Goal: Information Seeking & Learning: Find specific fact

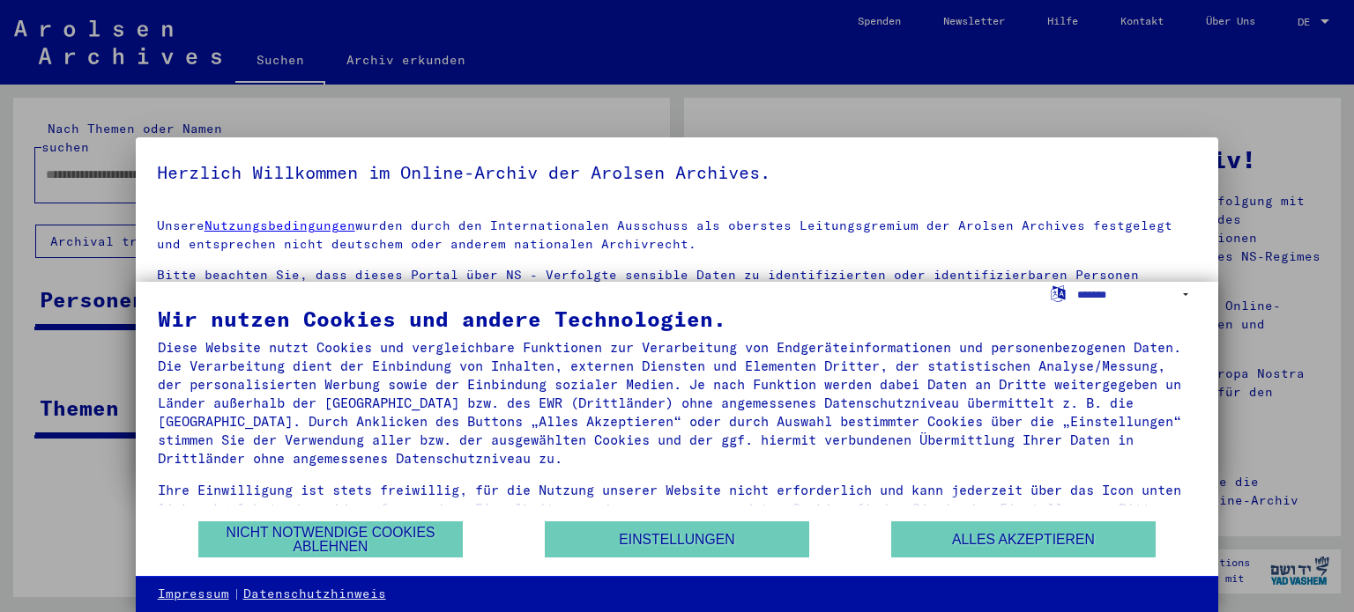
type input "**********"
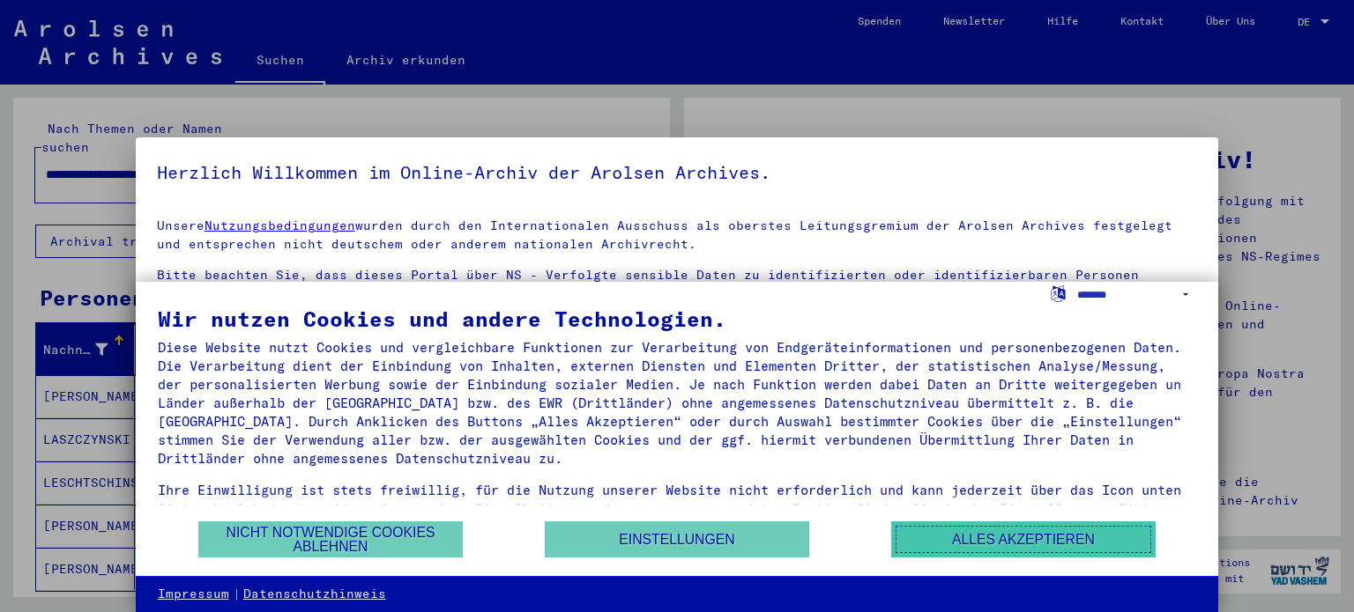
click at [979, 544] on button "Alles akzeptieren" at bounding box center [1023, 540] width 264 height 36
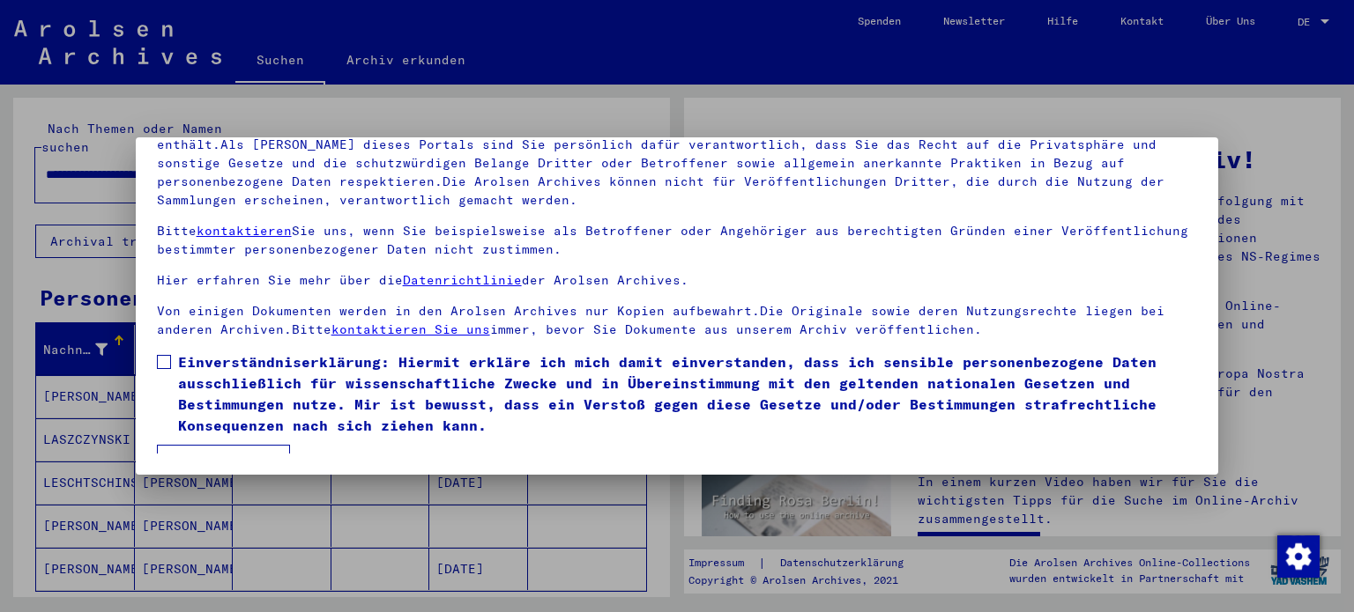
scroll to position [25, 0]
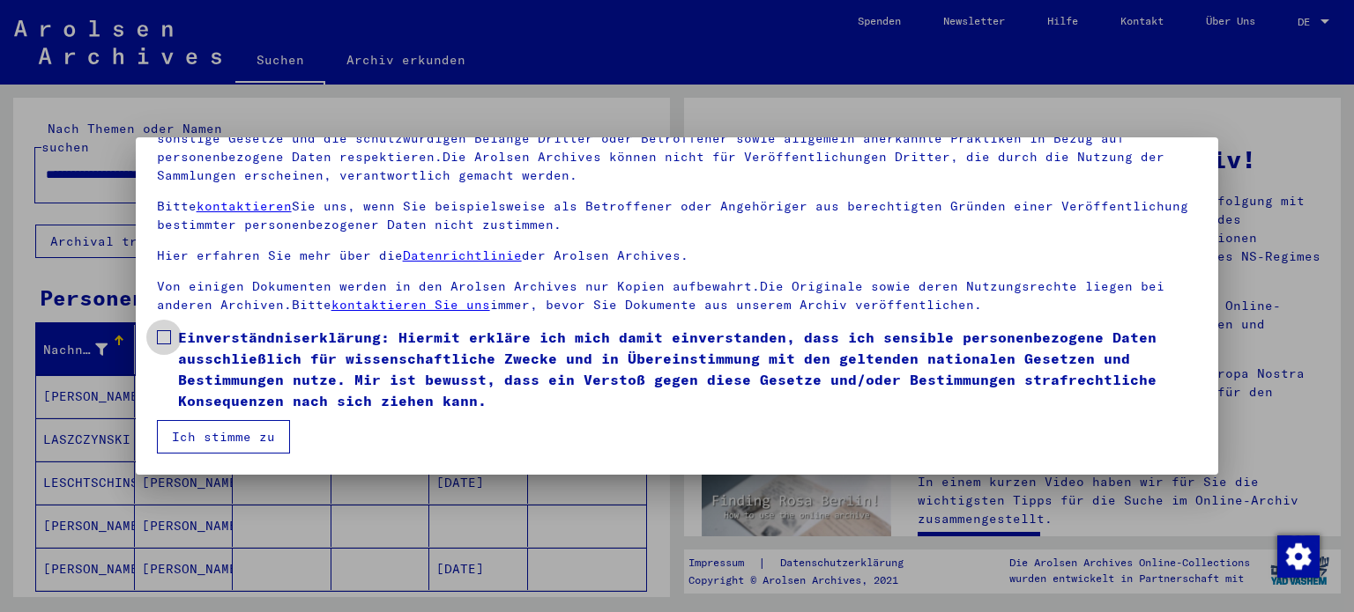
click at [167, 334] on span at bounding box center [164, 337] width 14 height 14
click at [231, 440] on button "Ich stimme zu" at bounding box center [223, 436] width 133 height 33
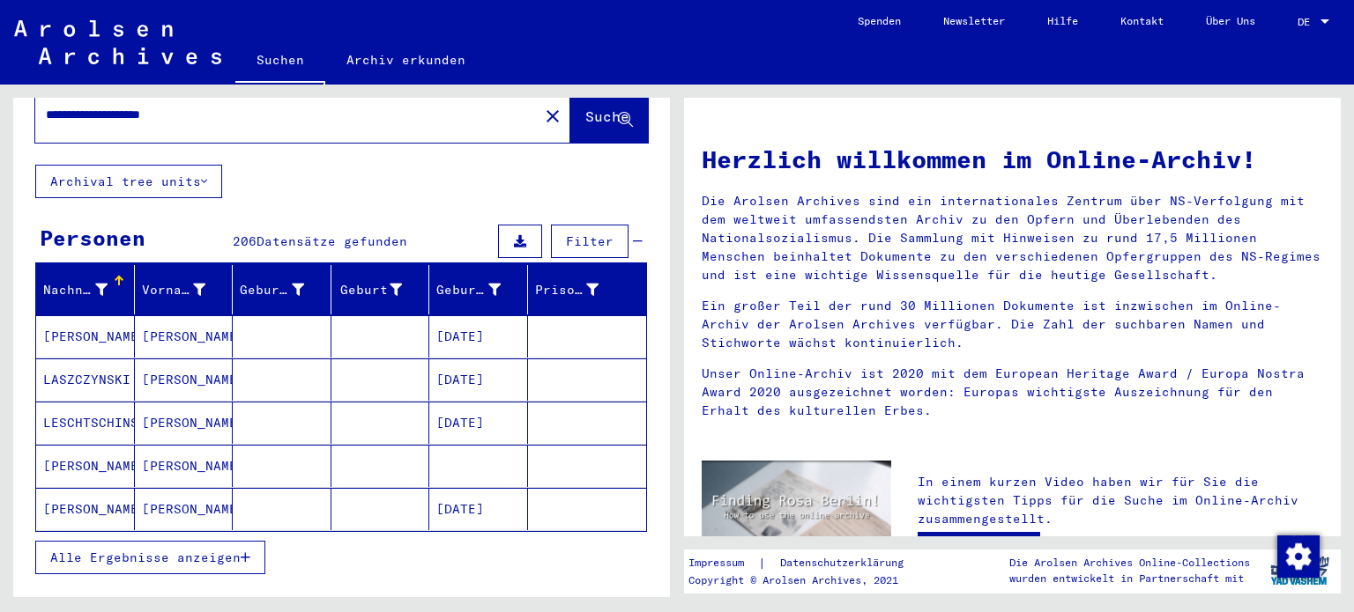
scroll to position [194, 0]
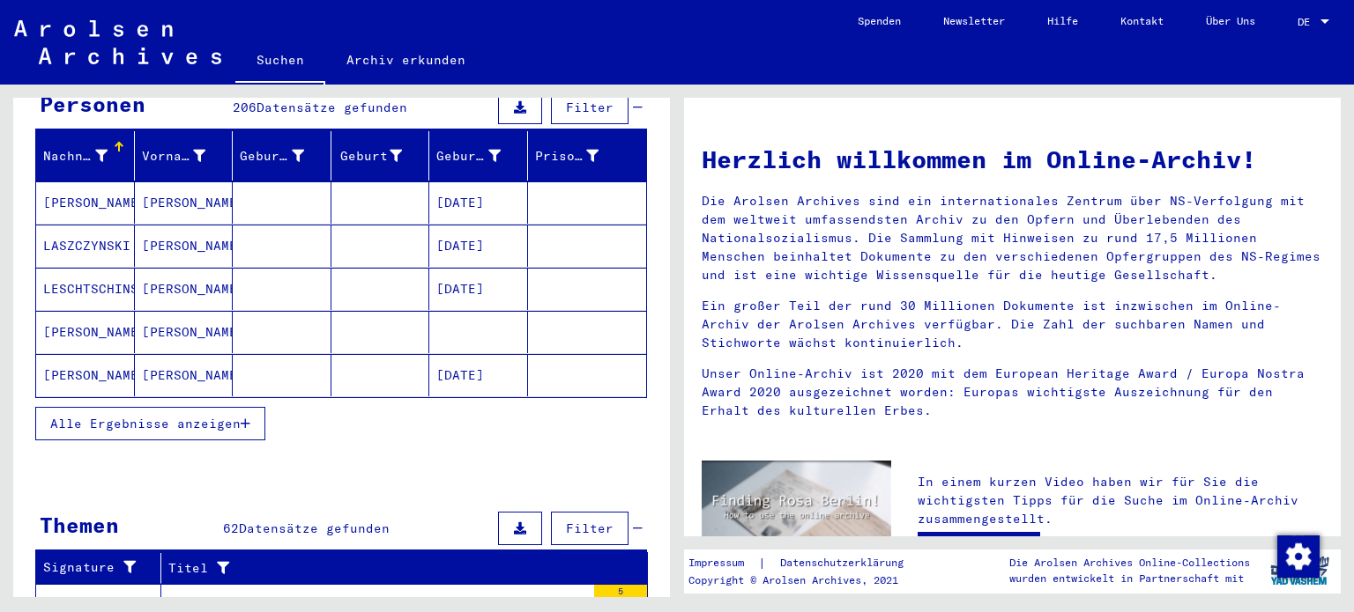
click at [251, 407] on button "Alle Ergebnisse anzeigen" at bounding box center [150, 423] width 230 height 33
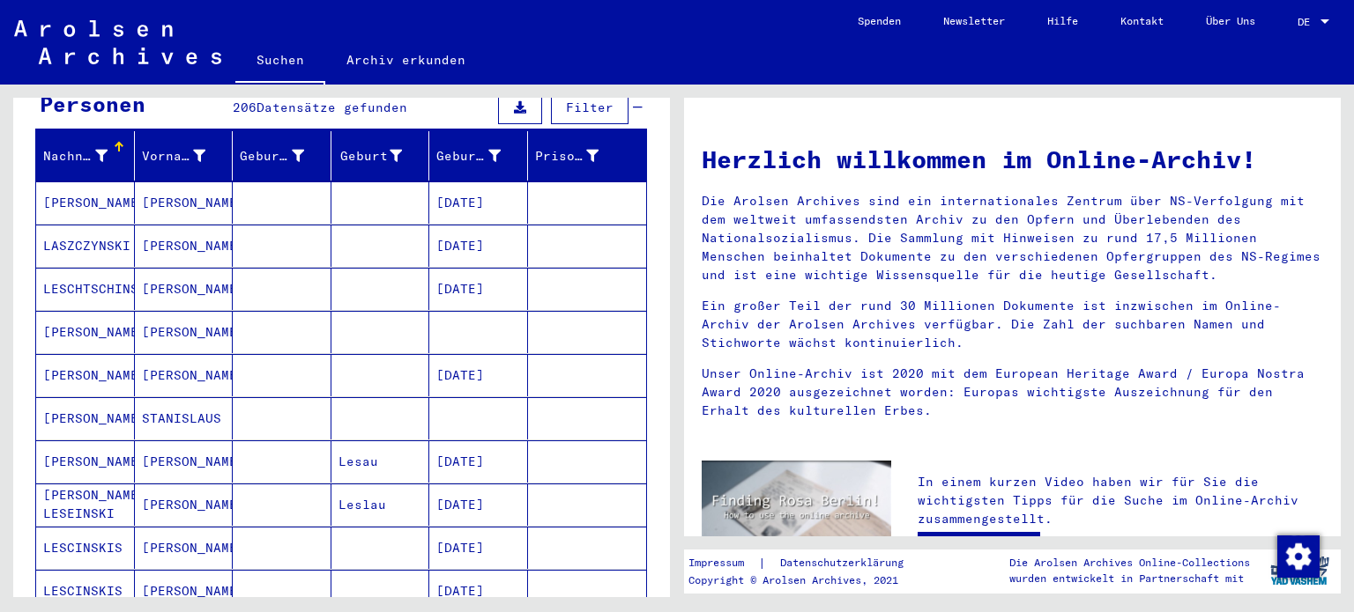
click at [153, 313] on mat-cell "[PERSON_NAME]" at bounding box center [184, 332] width 99 height 42
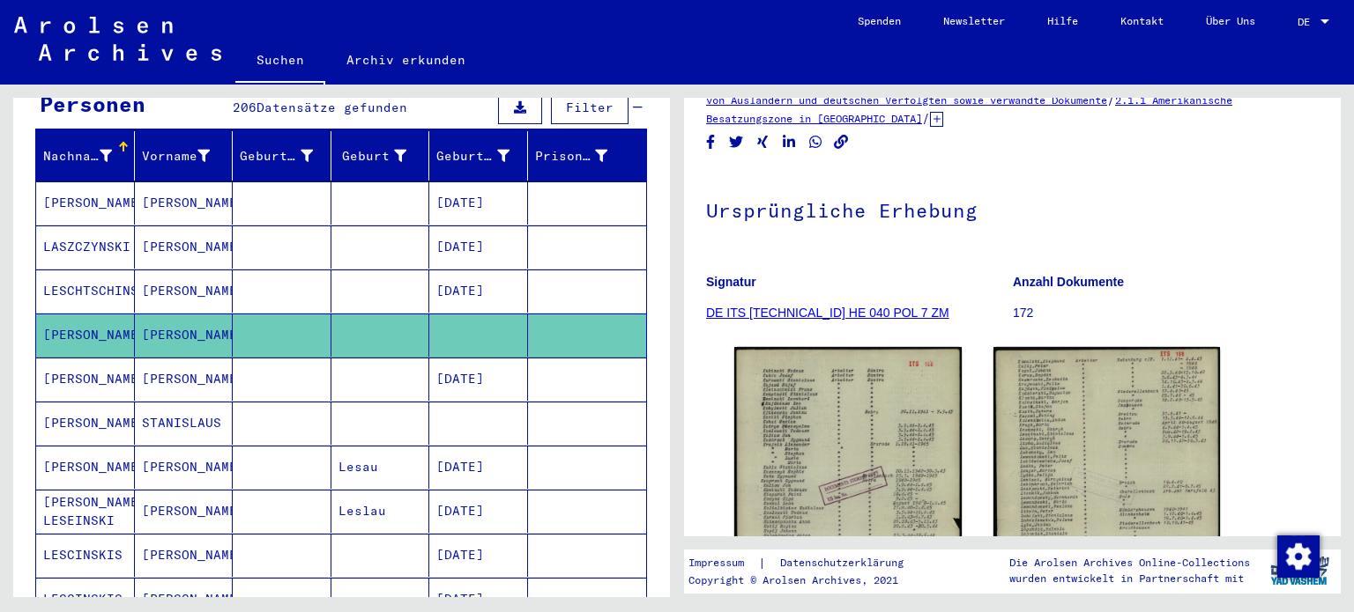
scroll to position [194, 0]
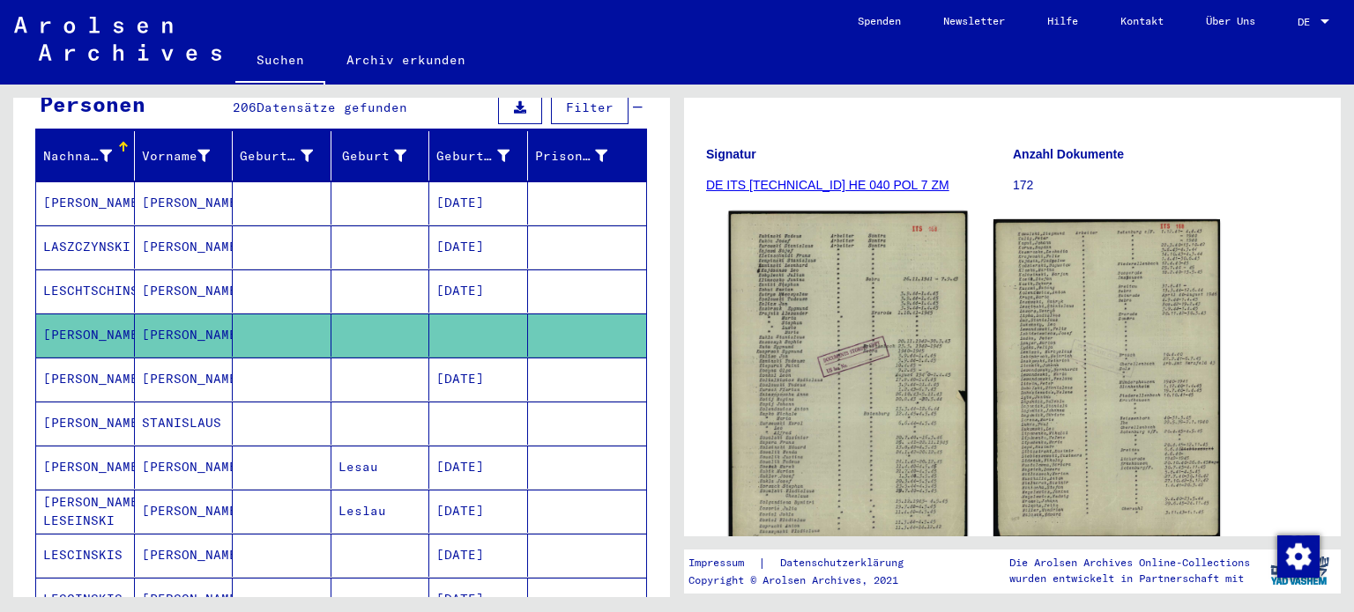
click at [917, 280] on img at bounding box center [848, 378] width 238 height 335
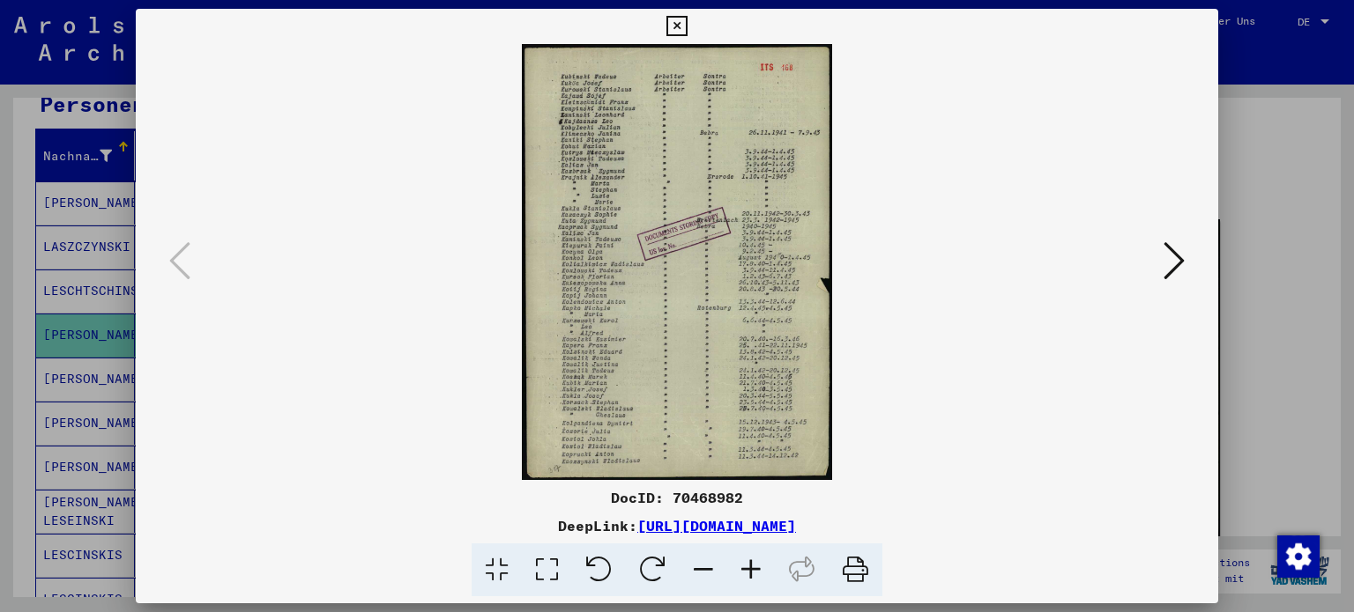
click at [758, 569] on icon at bounding box center [751, 571] width 48 height 54
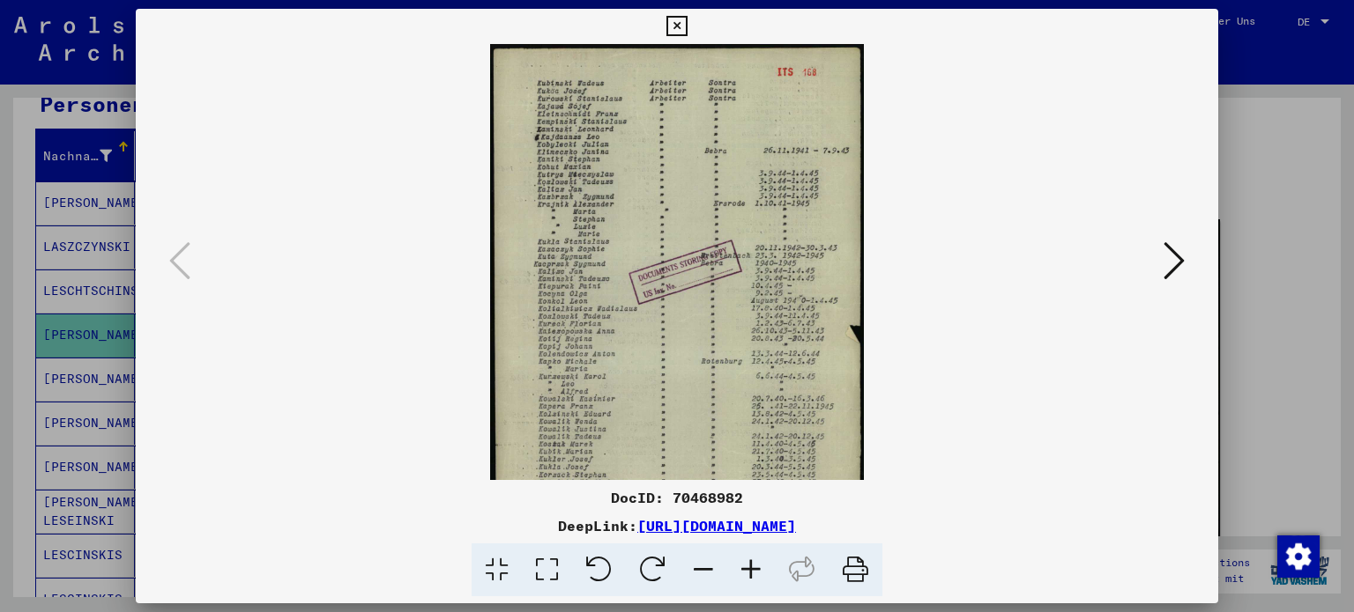
click at [758, 569] on icon at bounding box center [751, 571] width 48 height 54
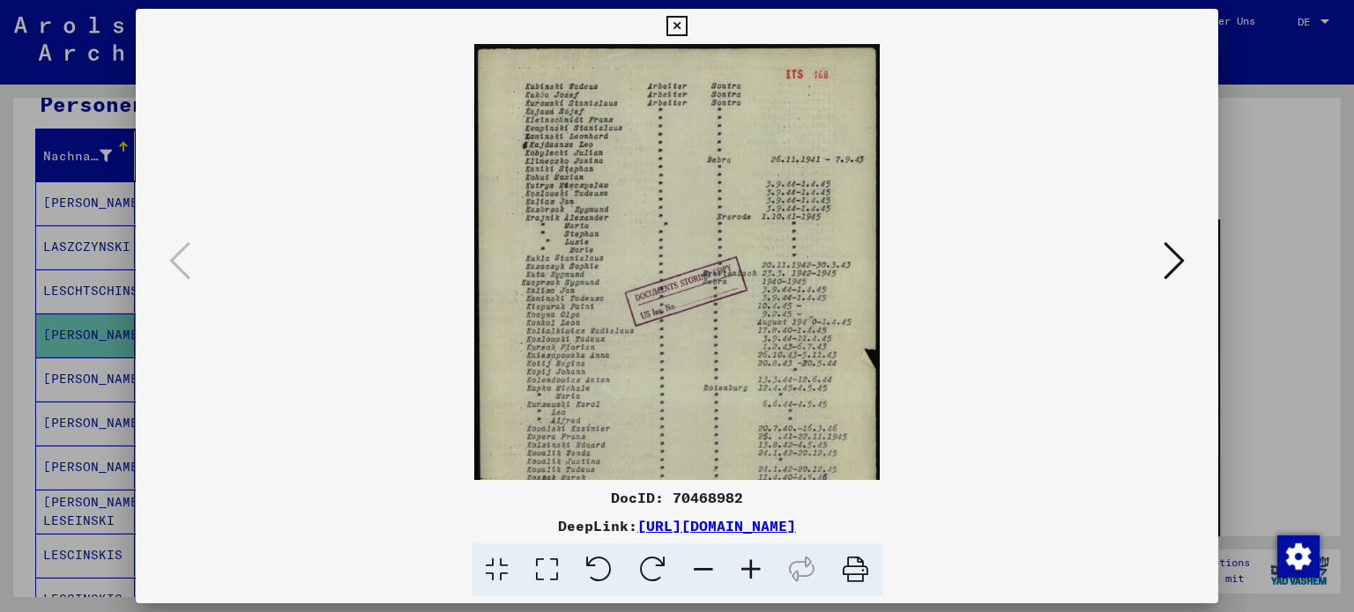
click at [758, 569] on icon at bounding box center [751, 571] width 48 height 54
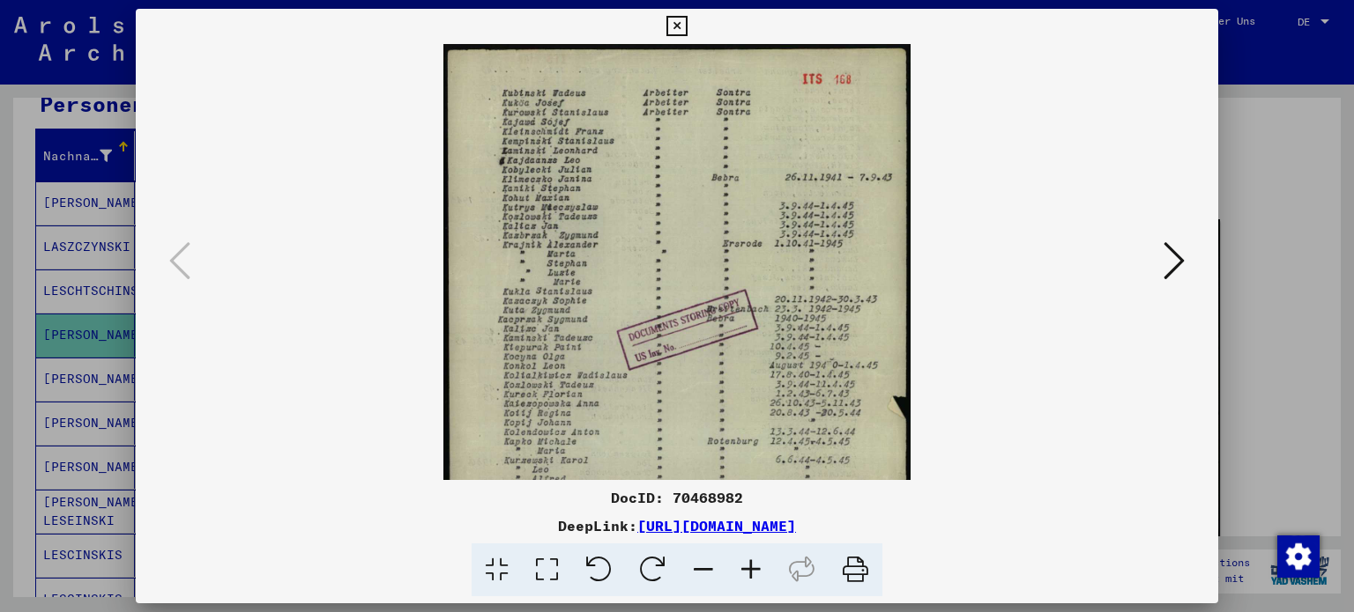
click at [758, 569] on icon at bounding box center [751, 571] width 48 height 54
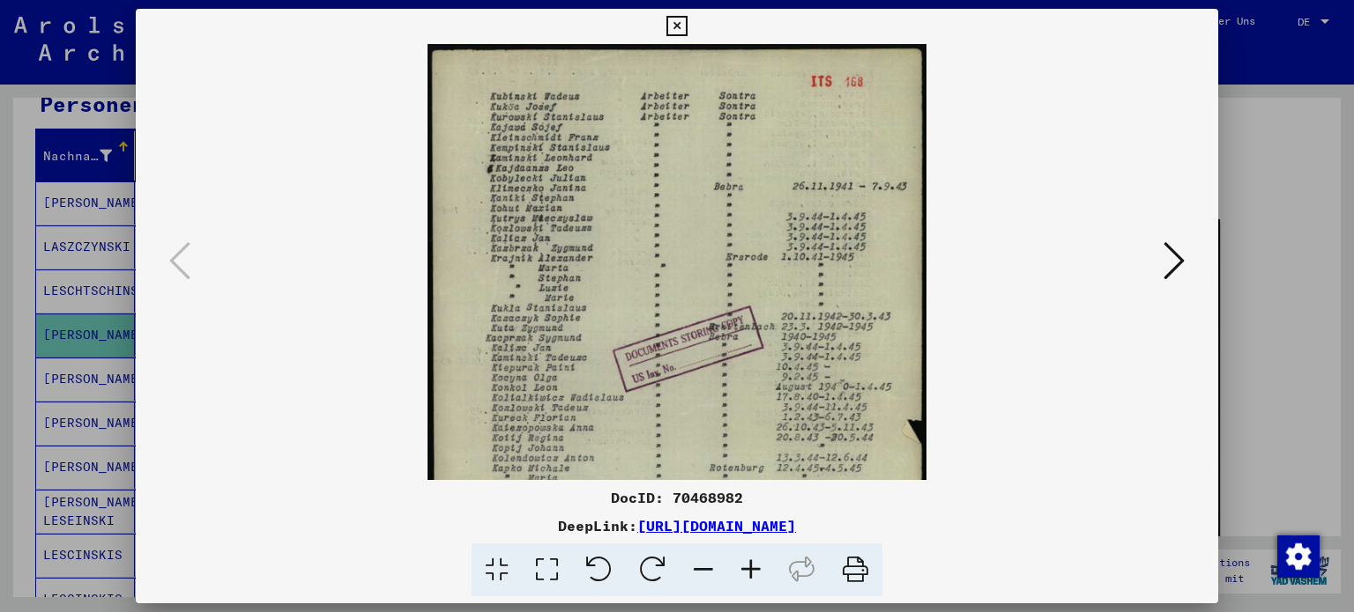
click at [758, 569] on icon at bounding box center [751, 571] width 48 height 54
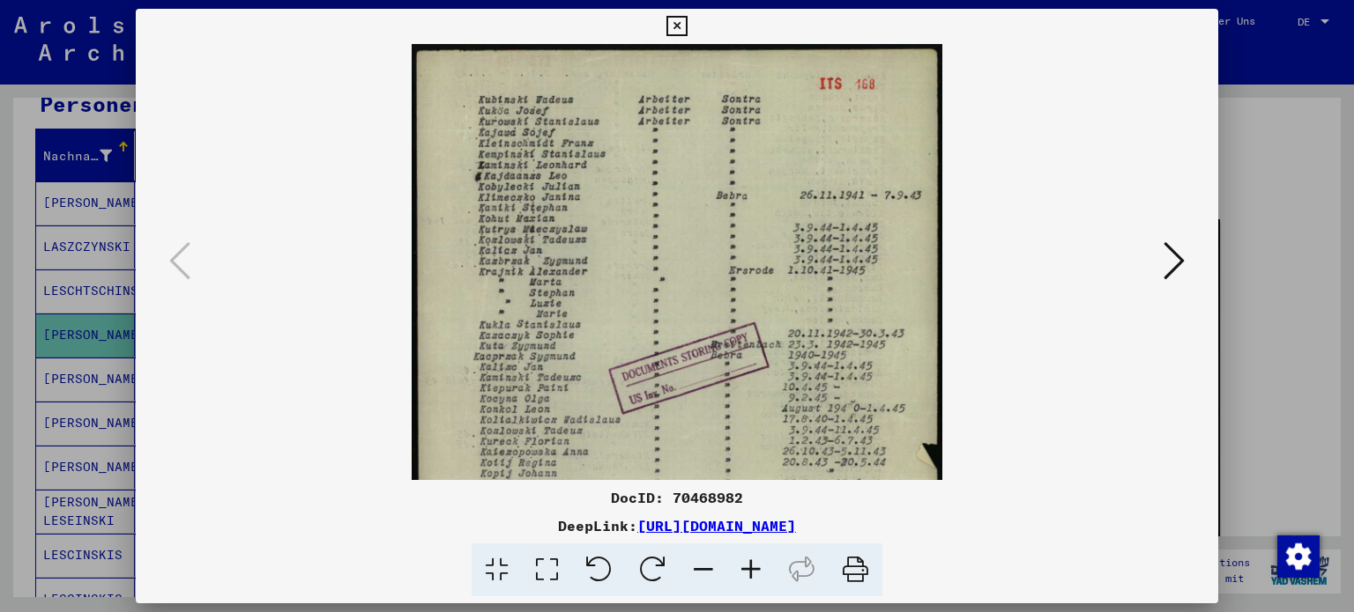
click at [758, 569] on icon at bounding box center [751, 571] width 48 height 54
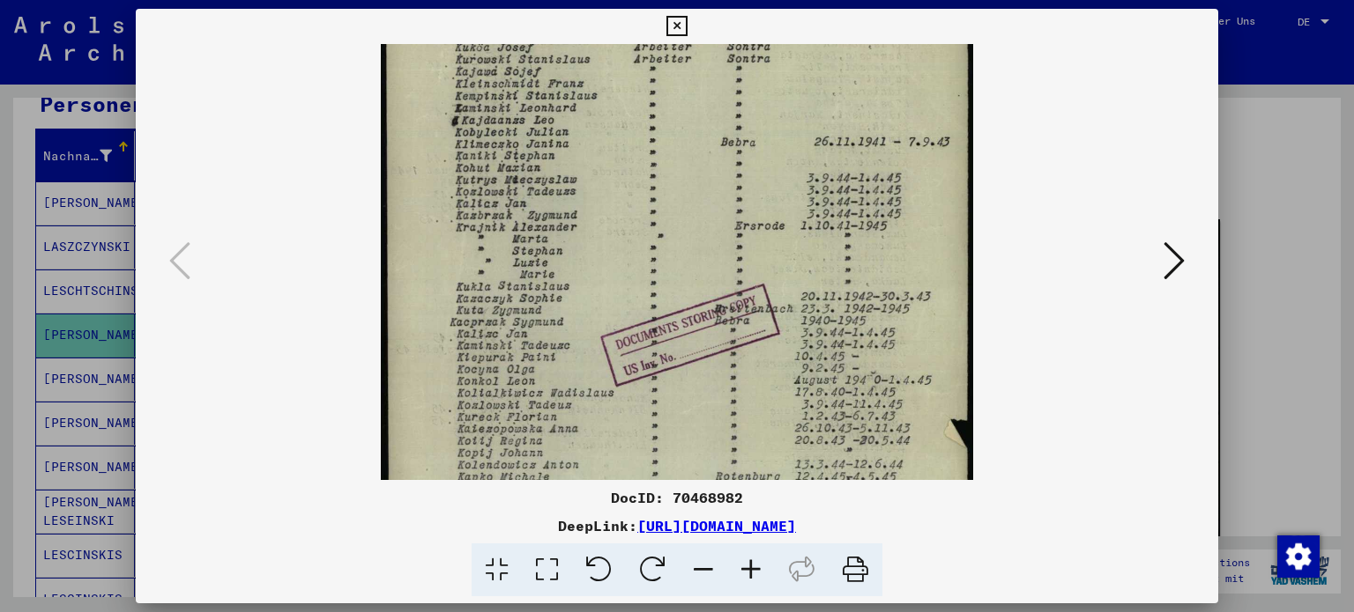
drag, startPoint x: 779, startPoint y: 308, endPoint x: 778, endPoint y: 197, distance: 111.0
click at [778, 197] on img at bounding box center [677, 389] width 593 height 833
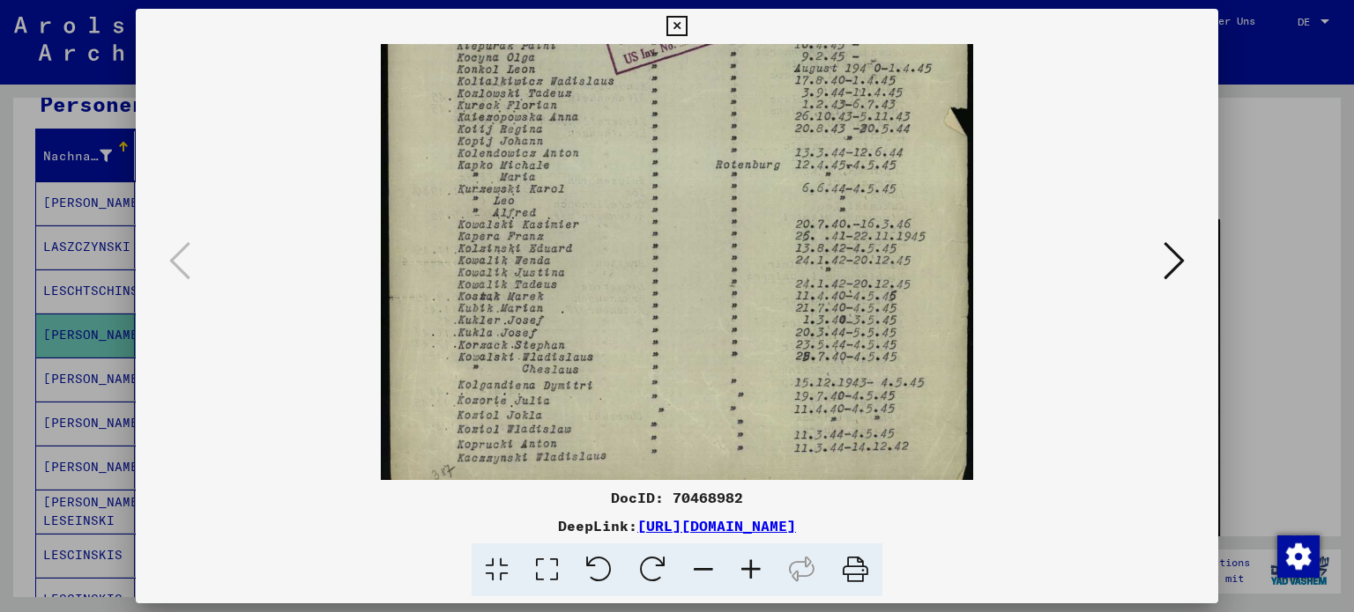
scroll to position [396, 0]
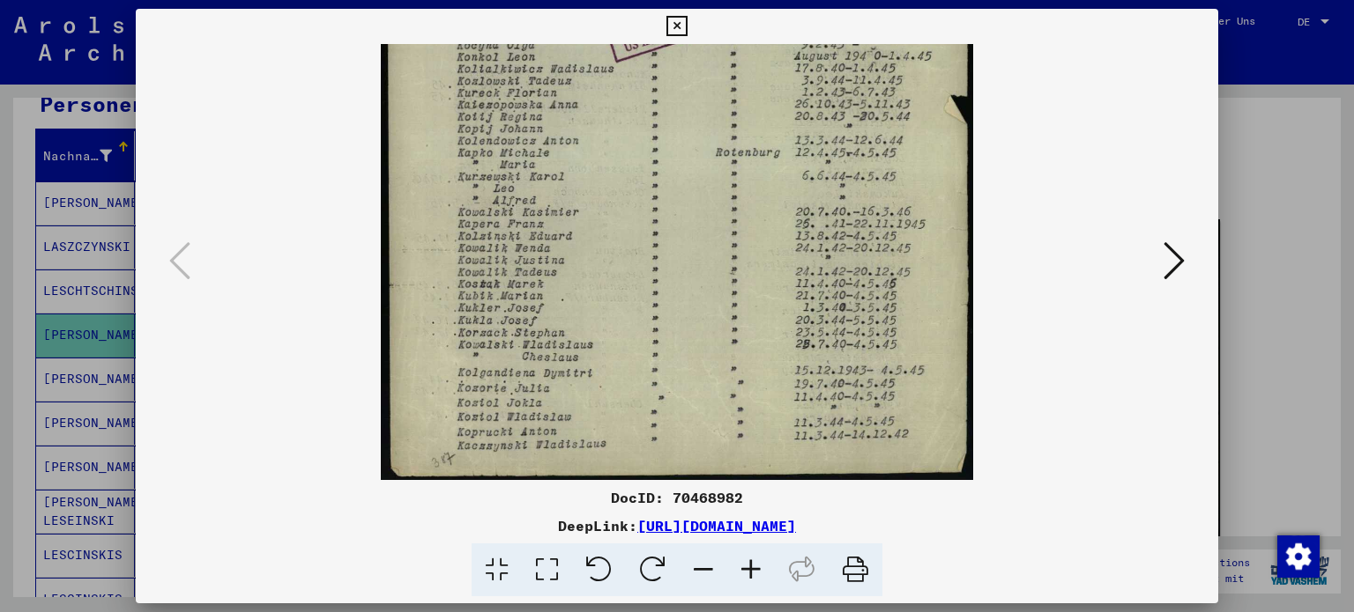
drag, startPoint x: 747, startPoint y: 373, endPoint x: 773, endPoint y: 89, distance: 284.9
click at [773, 90] on img at bounding box center [677, 64] width 593 height 833
drag, startPoint x: 721, startPoint y: 338, endPoint x: 711, endPoint y: 238, distance: 100.0
click at [711, 238] on img at bounding box center [677, 64] width 593 height 833
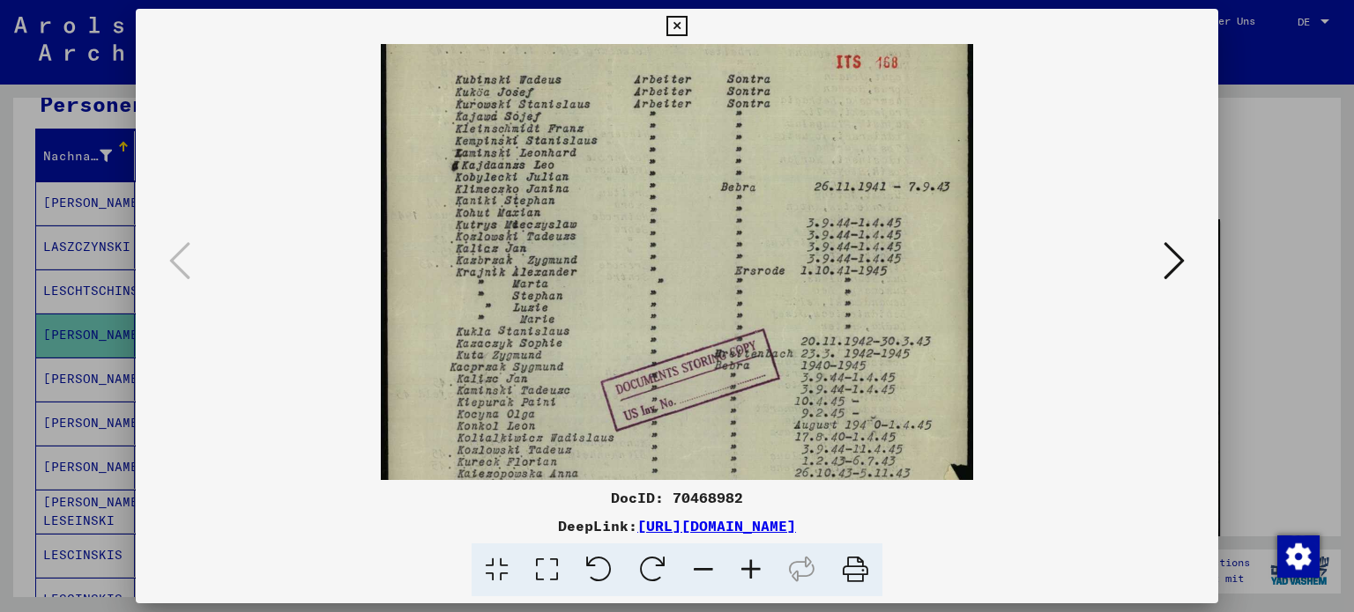
scroll to position [26, 0]
drag, startPoint x: 735, startPoint y: 198, endPoint x: 766, endPoint y: 542, distance: 345.1
click at [766, 542] on div "DocID: 70468982 DeepLink: [URL][DOMAIN_NAME]" at bounding box center [677, 303] width 1083 height 589
click at [1183, 253] on icon at bounding box center [1173, 261] width 21 height 42
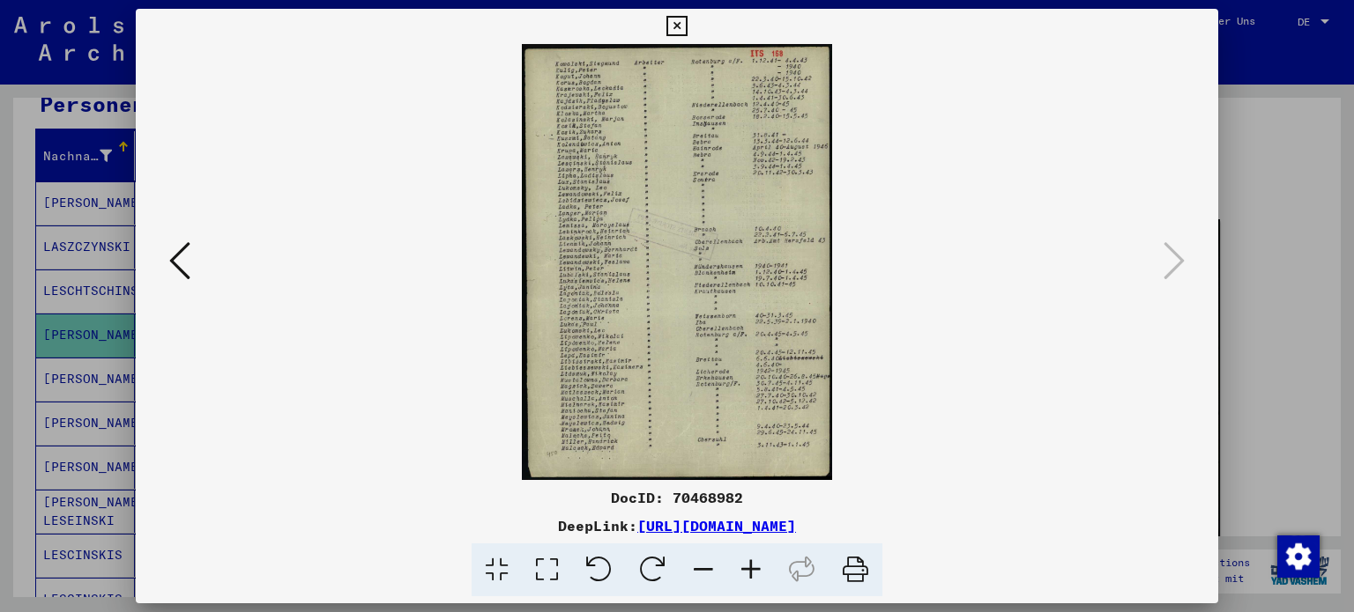
click at [748, 564] on icon at bounding box center [751, 571] width 48 height 54
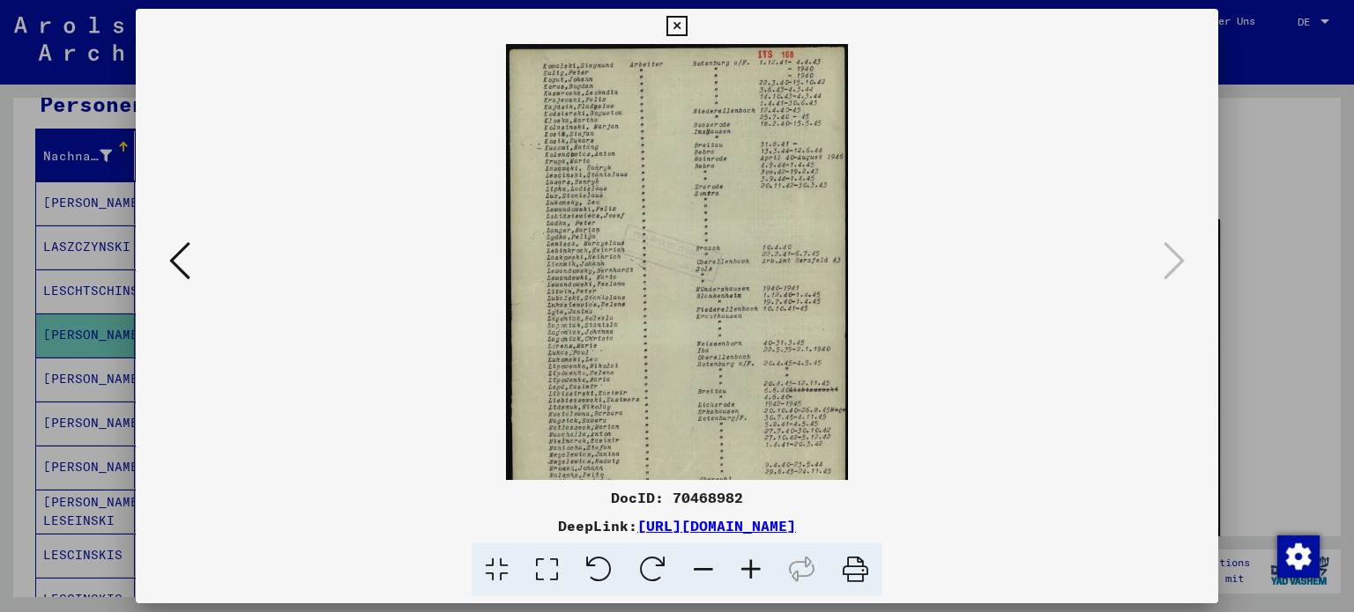
click at [748, 563] on icon at bounding box center [751, 571] width 48 height 54
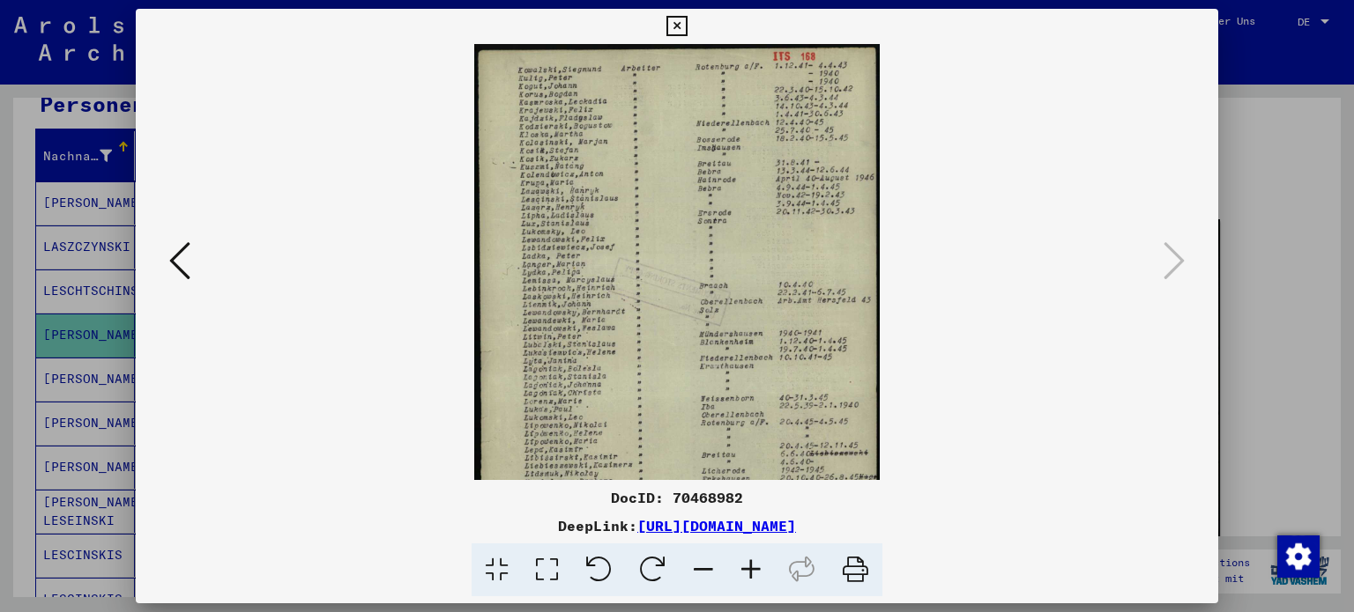
click at [747, 563] on icon at bounding box center [751, 571] width 48 height 54
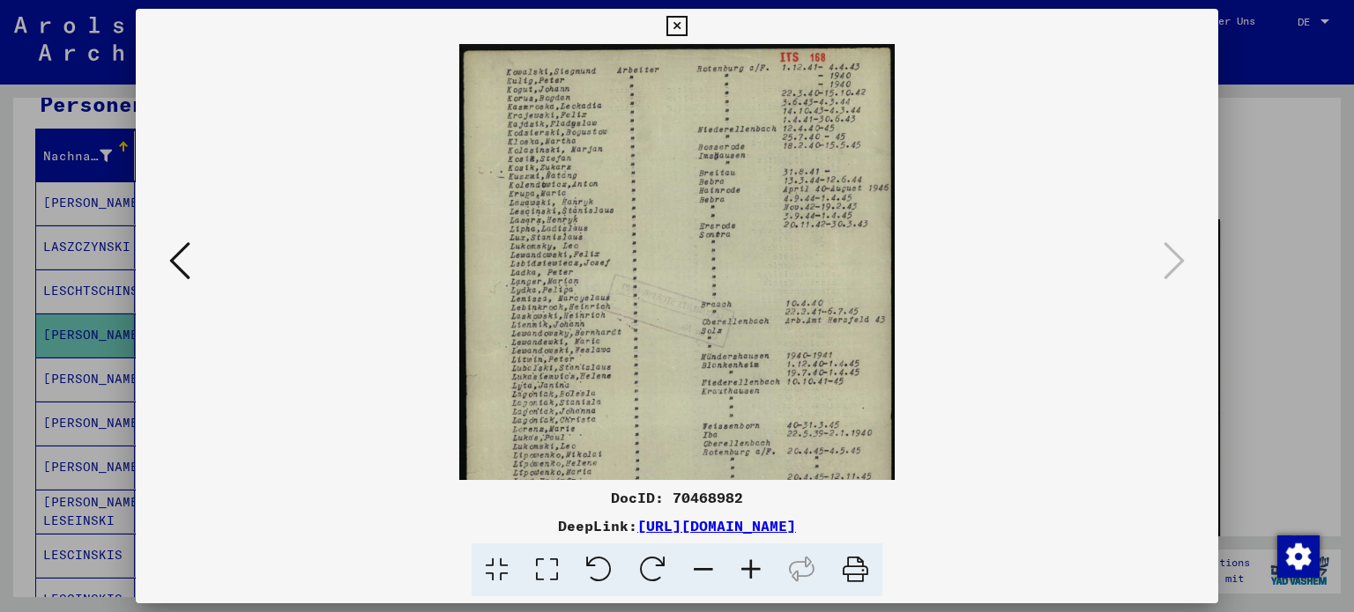
click at [747, 563] on icon at bounding box center [751, 571] width 48 height 54
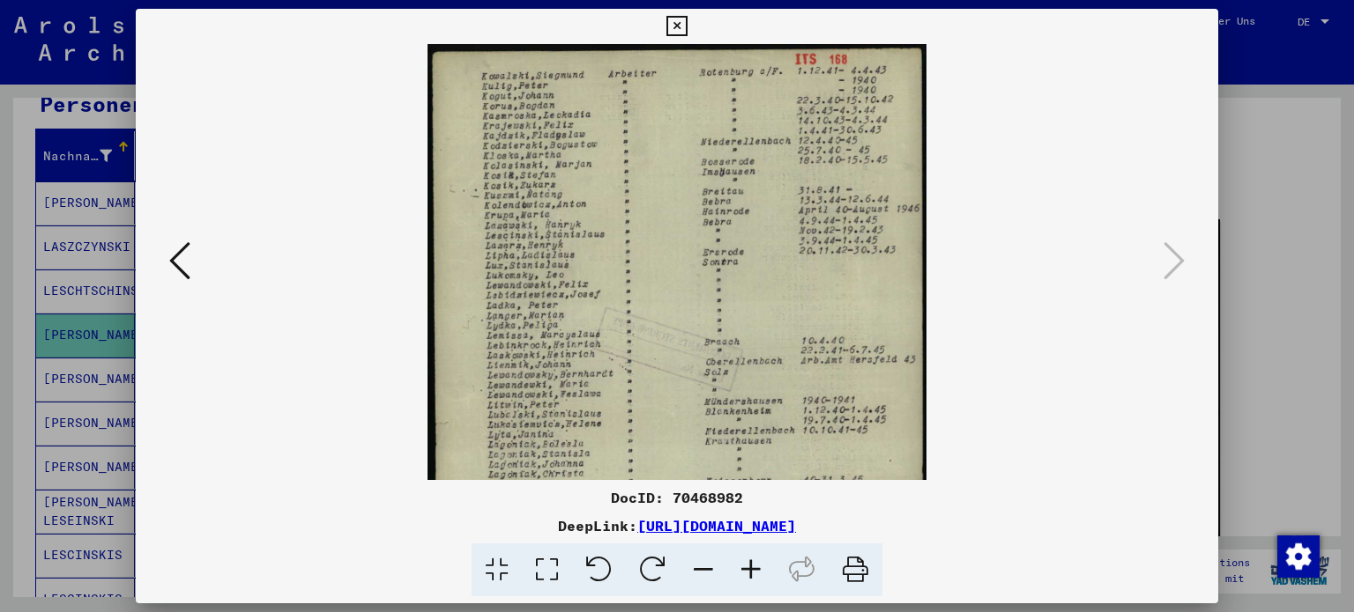
click at [747, 563] on icon at bounding box center [751, 571] width 48 height 54
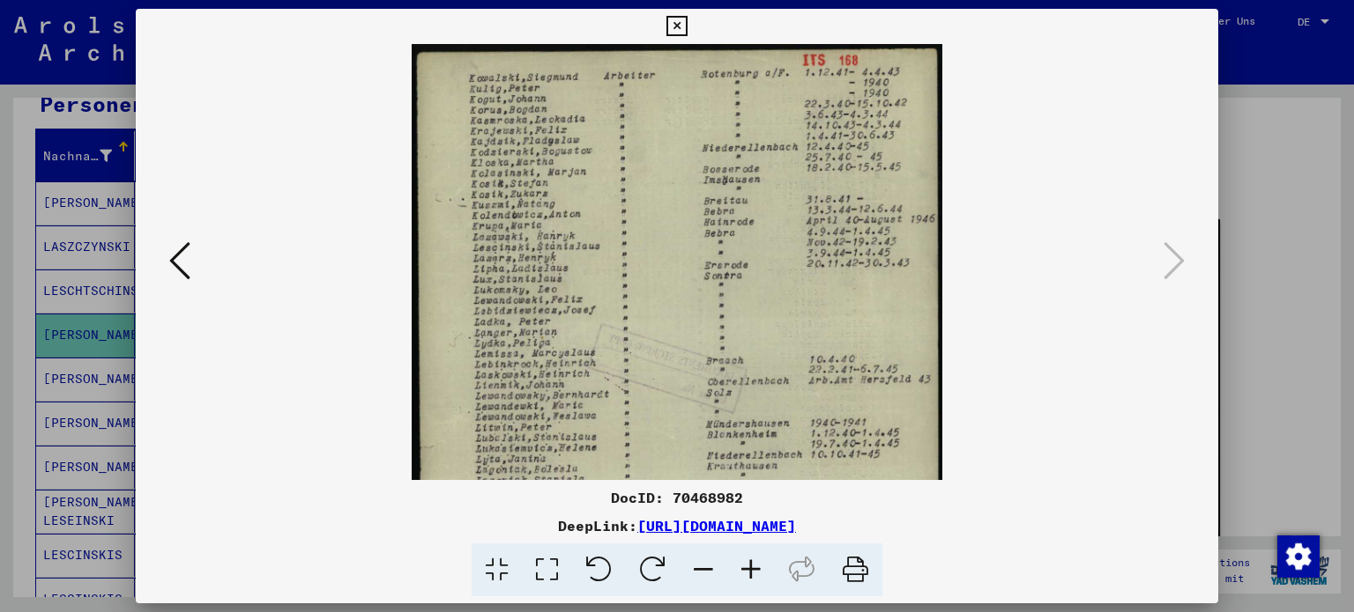
click at [746, 562] on icon at bounding box center [751, 571] width 48 height 54
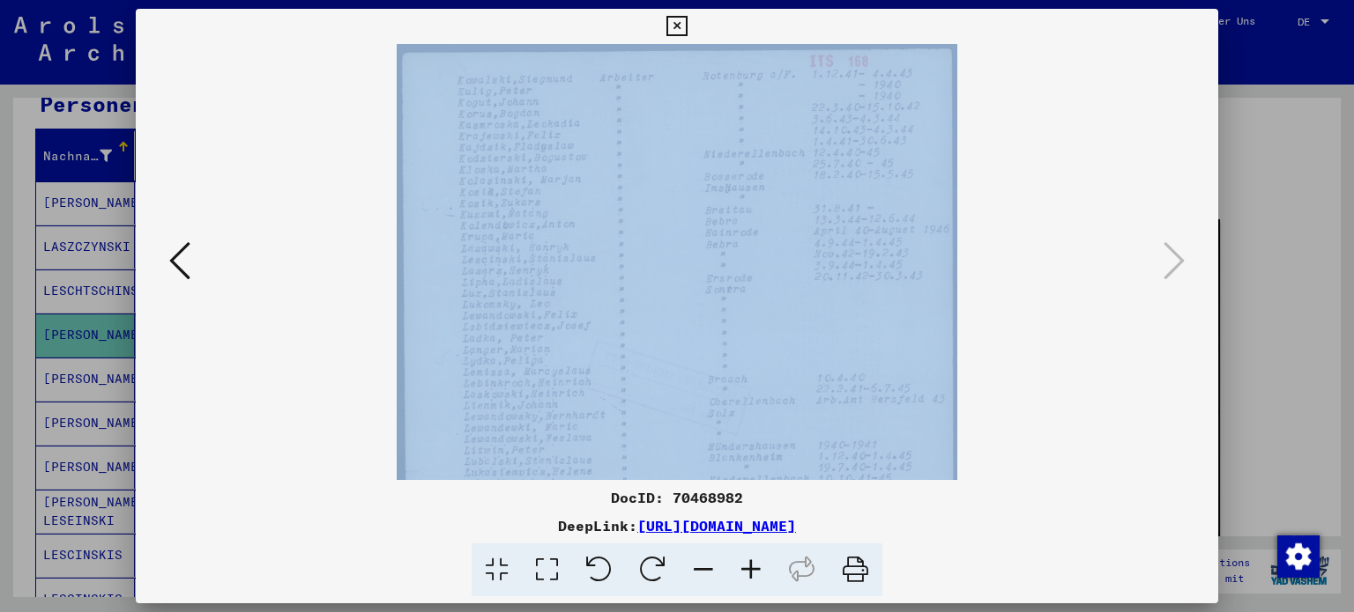
drag, startPoint x: 626, startPoint y: 472, endPoint x: 618, endPoint y: 337, distance: 135.9
click at [618, 337] on div "DocID: 70468982 DeepLink: [URL][DOMAIN_NAME]" at bounding box center [677, 303] width 1083 height 589
drag, startPoint x: 594, startPoint y: 332, endPoint x: 576, endPoint y: 305, distance: 32.5
click at [576, 305] on img at bounding box center [677, 438] width 561 height 789
click at [571, 309] on img at bounding box center [677, 409] width 561 height 789
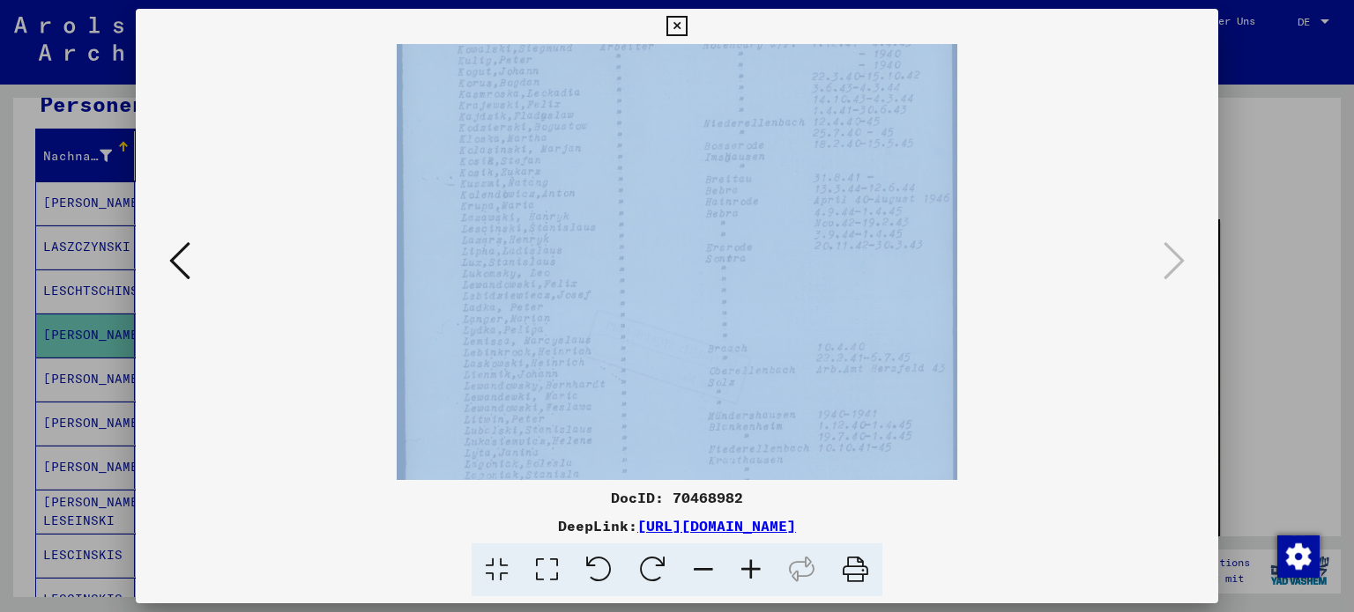
click at [486, 323] on img at bounding box center [677, 407] width 561 height 789
drag, startPoint x: 507, startPoint y: 337, endPoint x: 528, endPoint y: 187, distance: 151.3
click at [528, 187] on img at bounding box center [677, 269] width 561 height 789
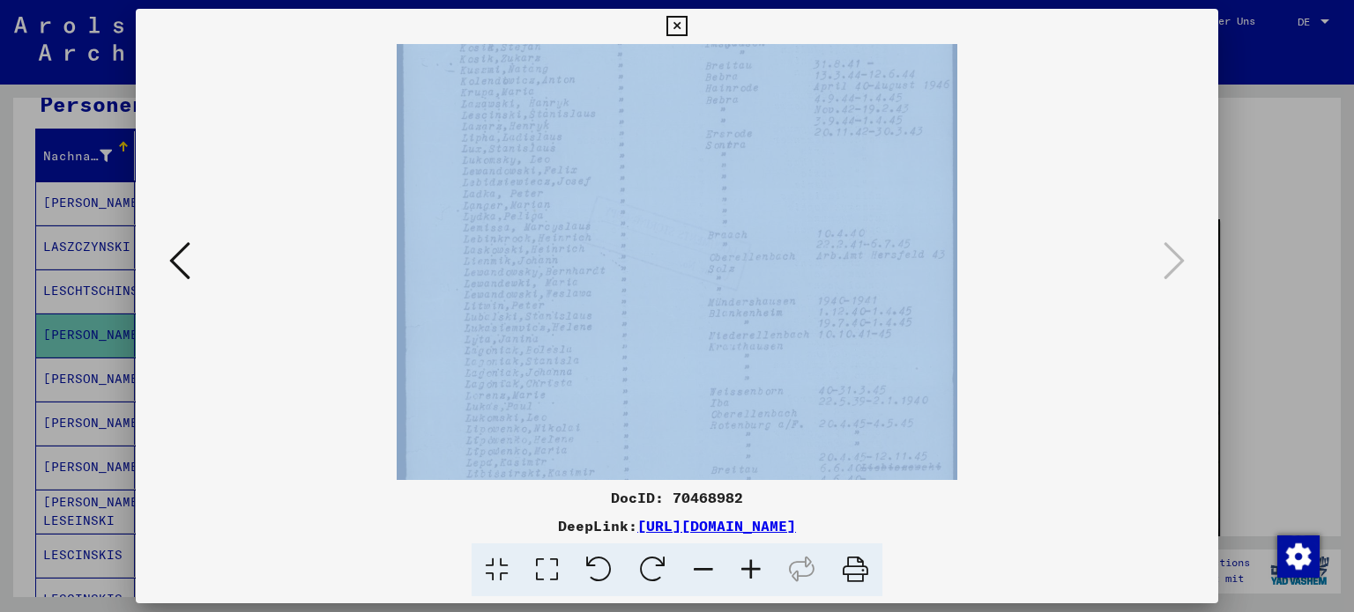
drag, startPoint x: 481, startPoint y: 137, endPoint x: 486, endPoint y: 155, distance: 19.2
click at [485, 162] on img at bounding box center [677, 294] width 561 height 789
click at [686, 25] on icon at bounding box center [676, 26] width 20 height 21
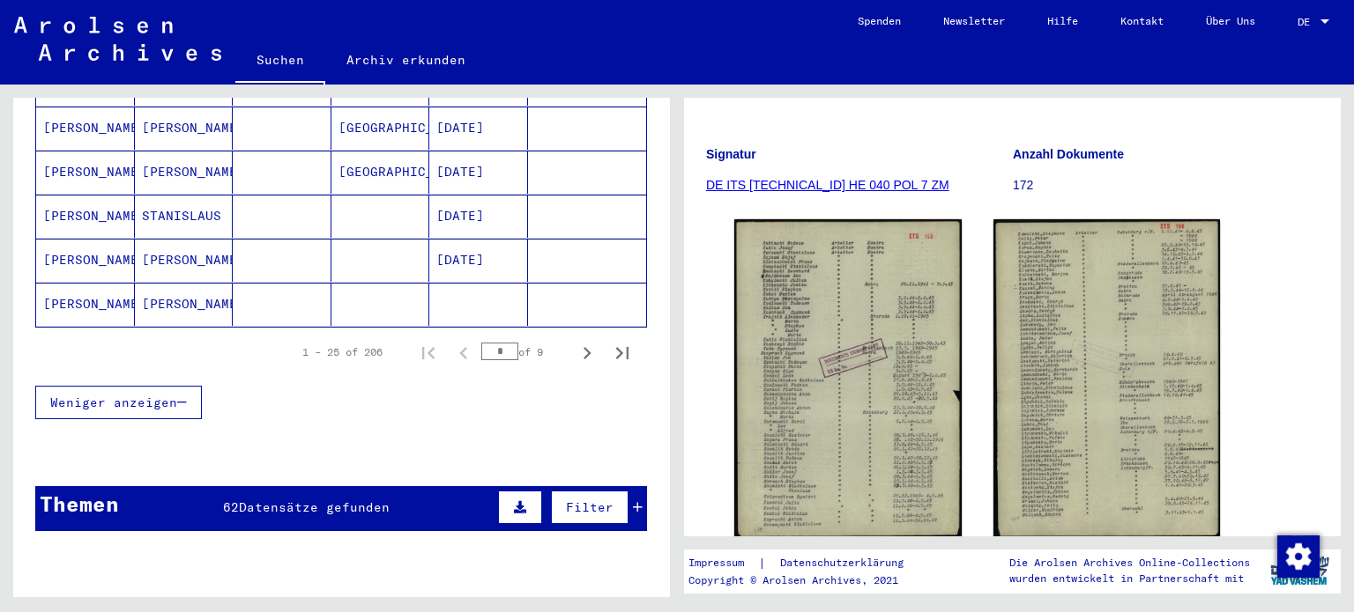
scroll to position [1167, 0]
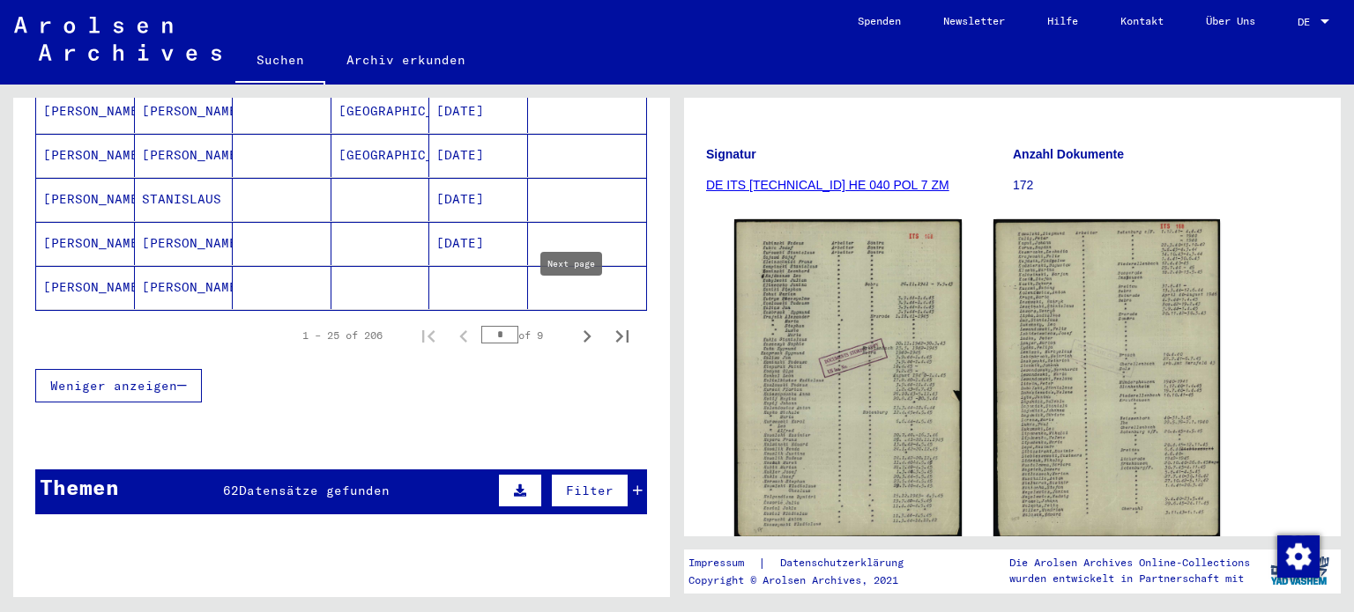
click at [580, 324] on icon "Next page" at bounding box center [587, 336] width 25 height 25
click at [583, 330] on icon "Next page" at bounding box center [587, 336] width 8 height 12
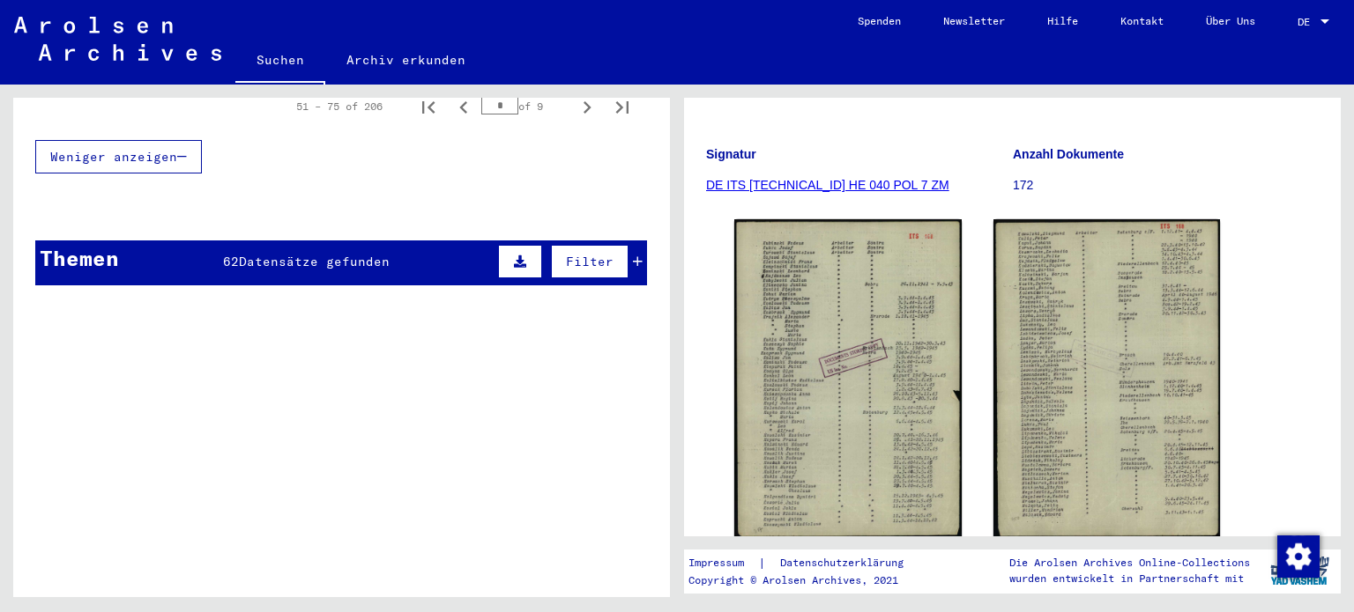
scroll to position [1332, 0]
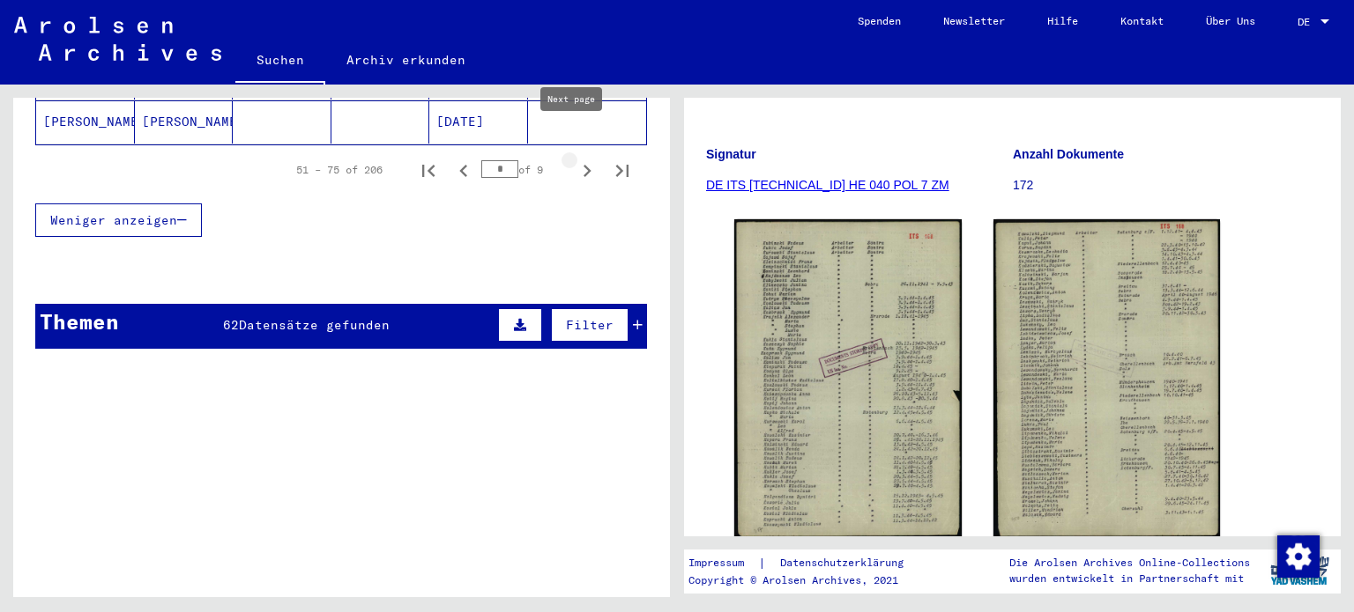
click at [575, 159] on icon "Next page" at bounding box center [587, 171] width 25 height 25
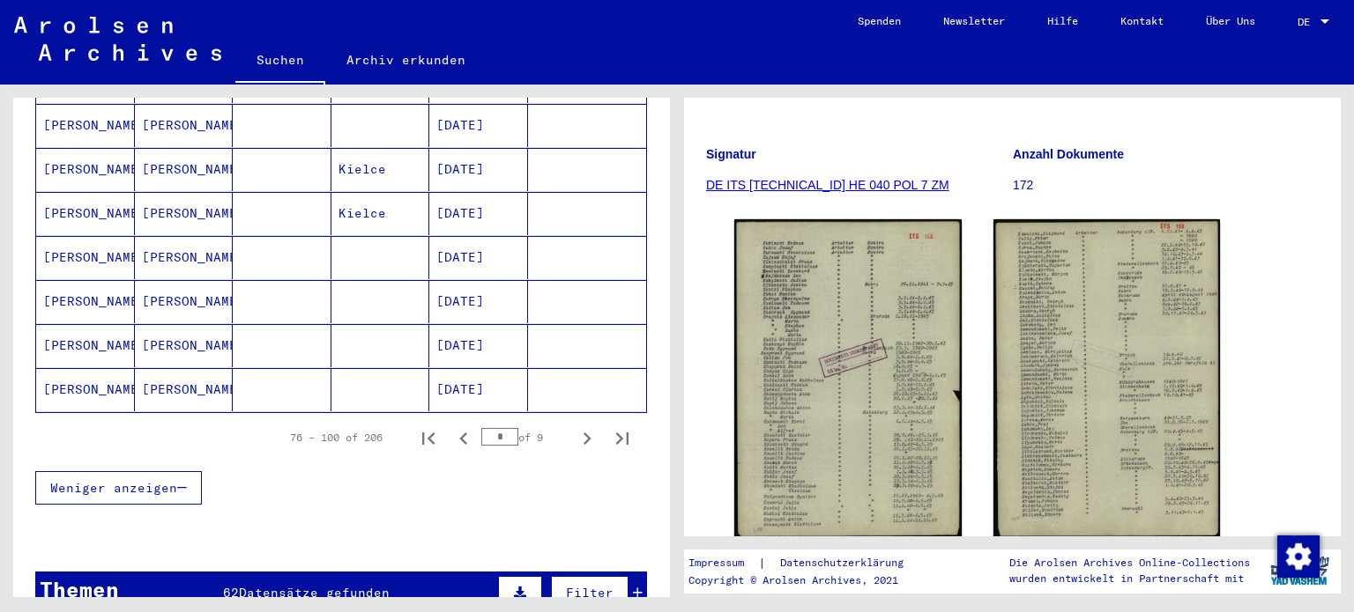
scroll to position [1070, 0]
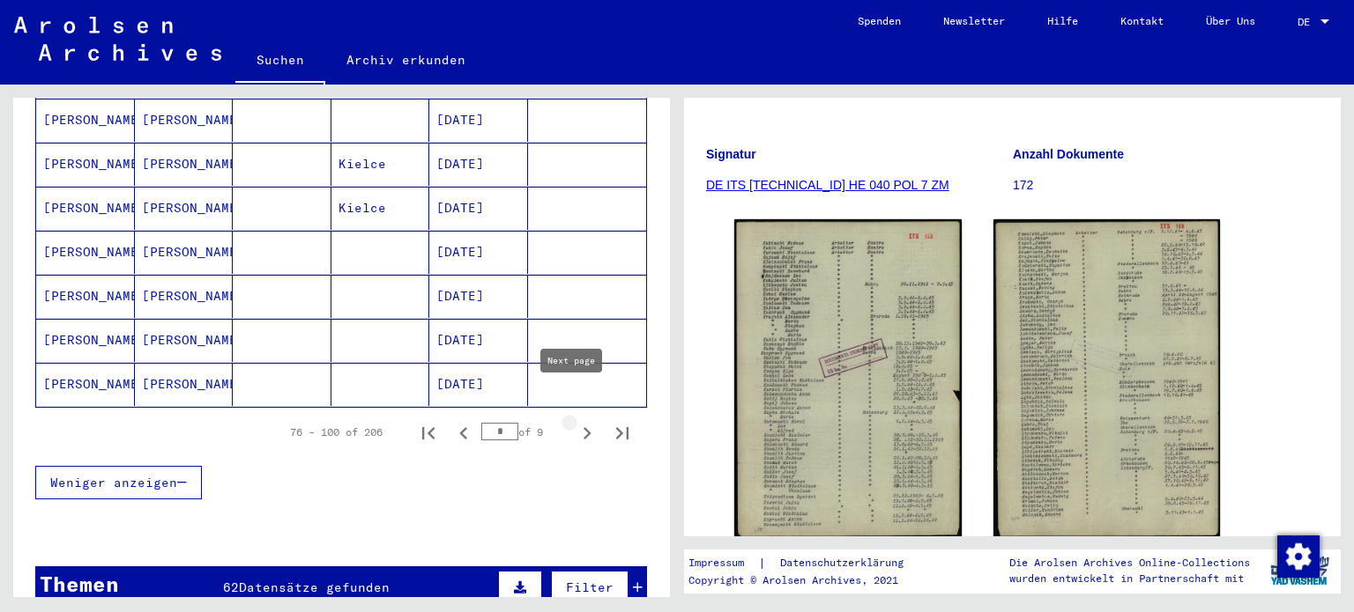
click at [575, 421] on icon "Next page" at bounding box center [587, 433] width 25 height 25
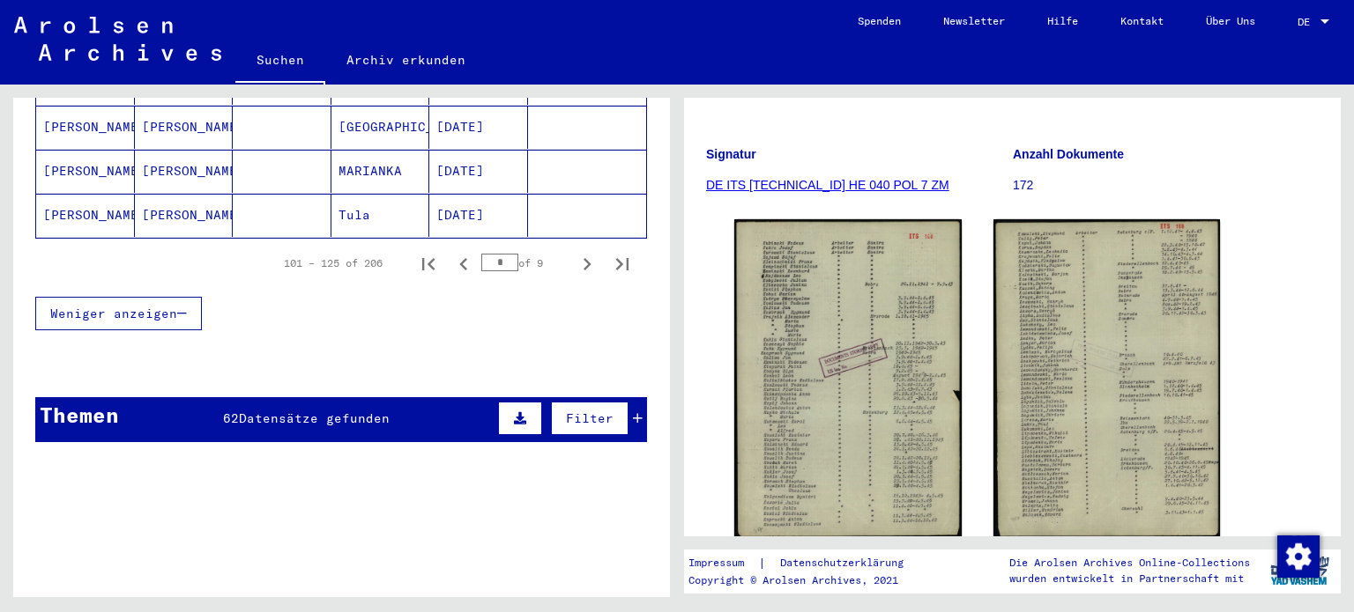
scroll to position [1138, 0]
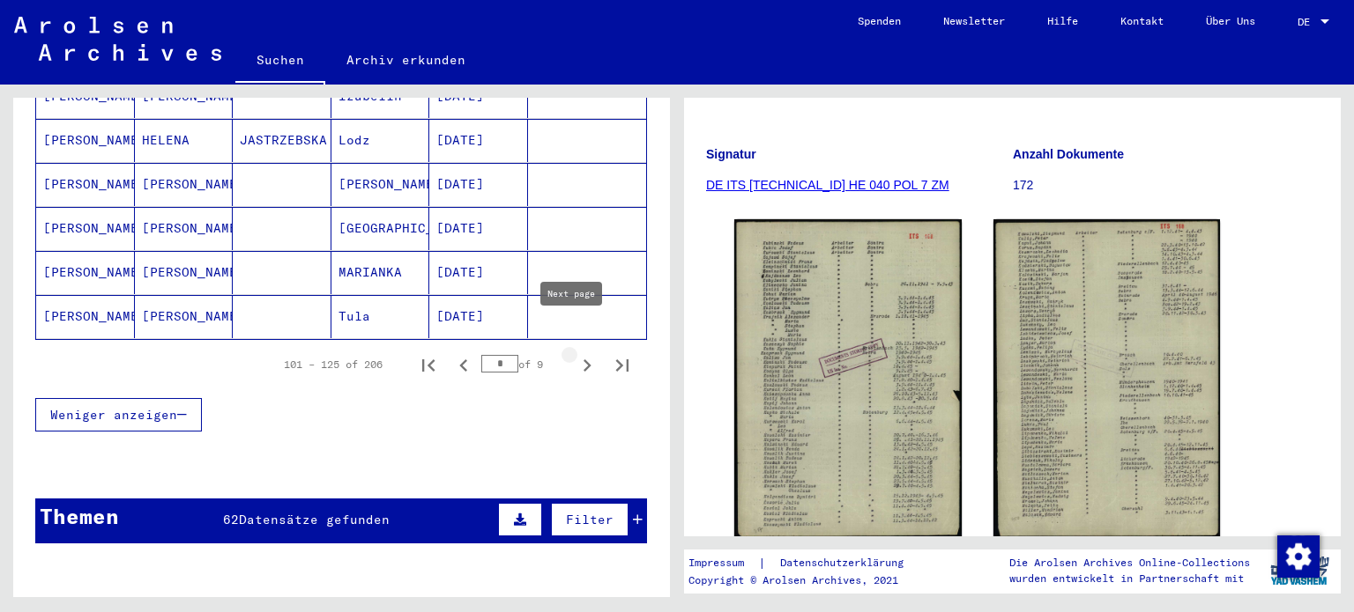
click at [583, 360] on icon "Next page" at bounding box center [587, 366] width 8 height 12
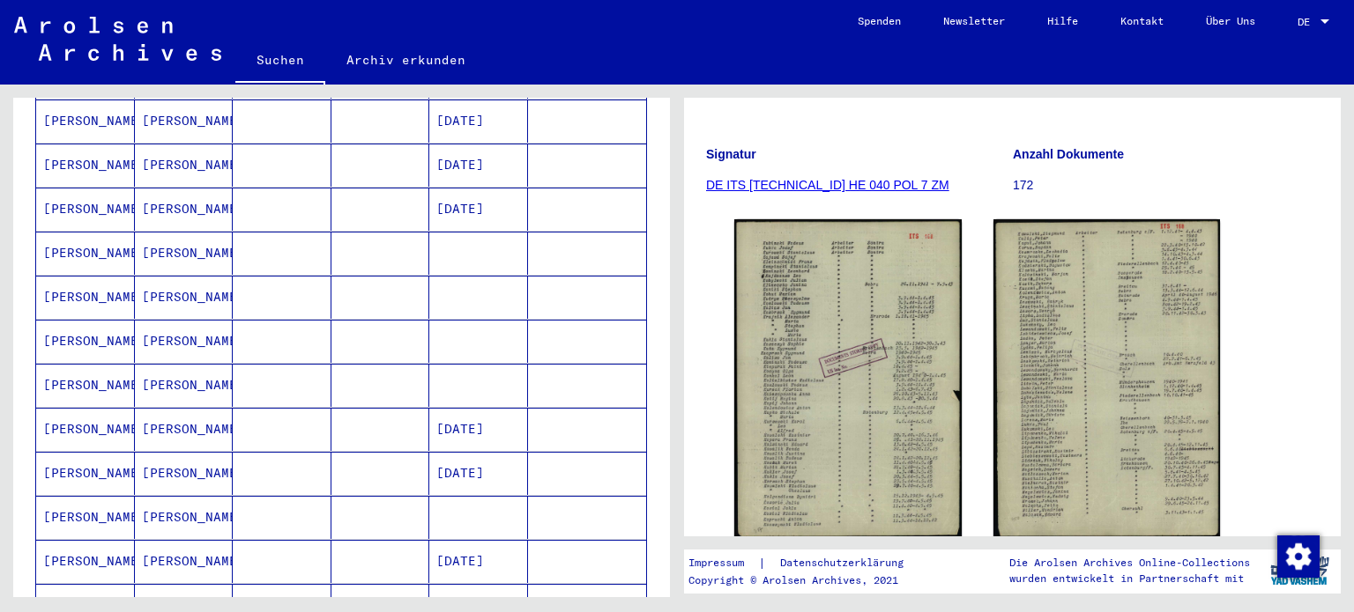
scroll to position [360, 0]
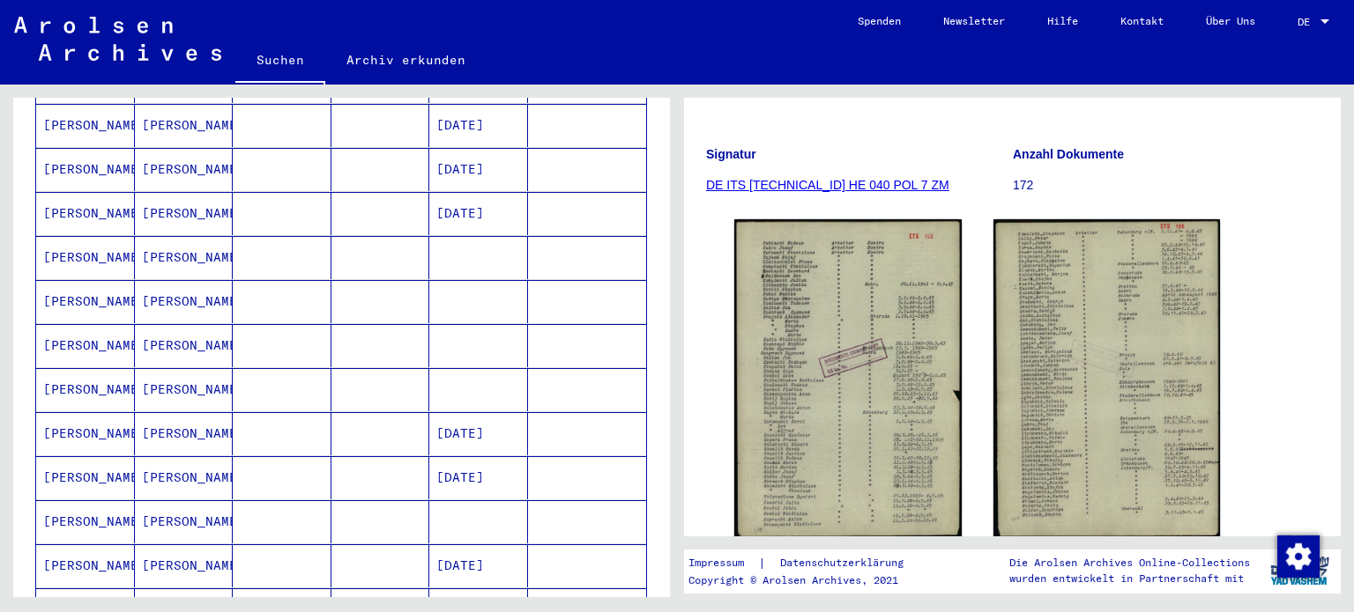
click at [85, 241] on mat-cell "[PERSON_NAME]" at bounding box center [85, 257] width 99 height 43
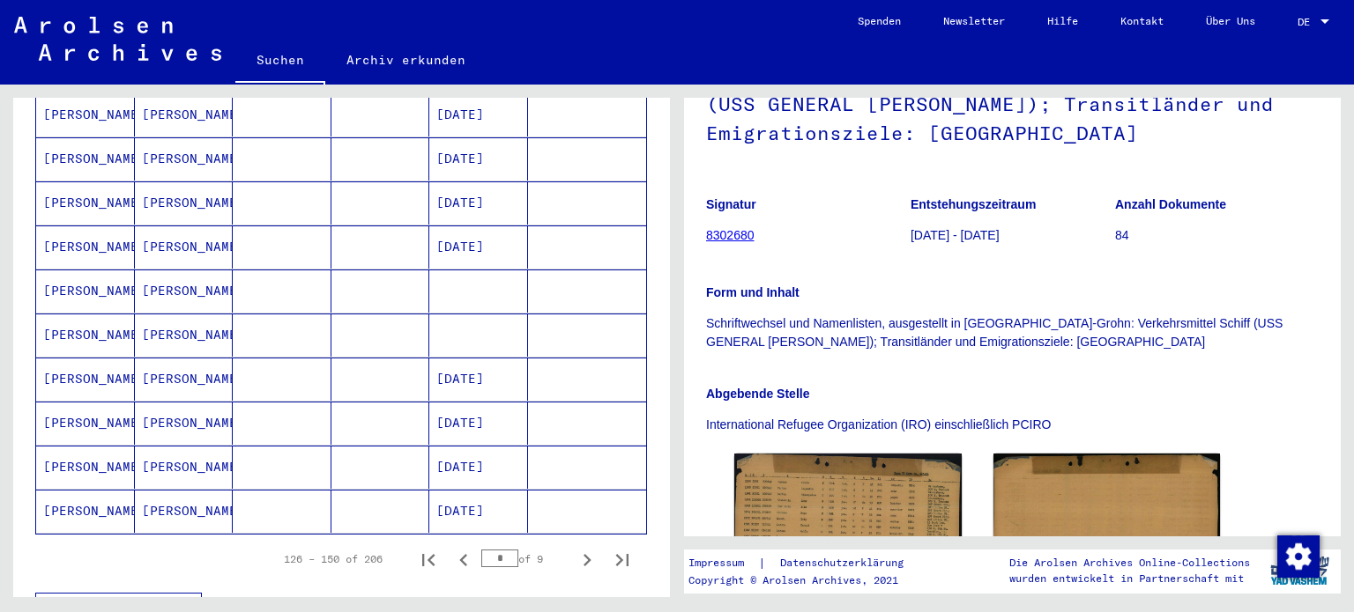
scroll to position [1332, 0]
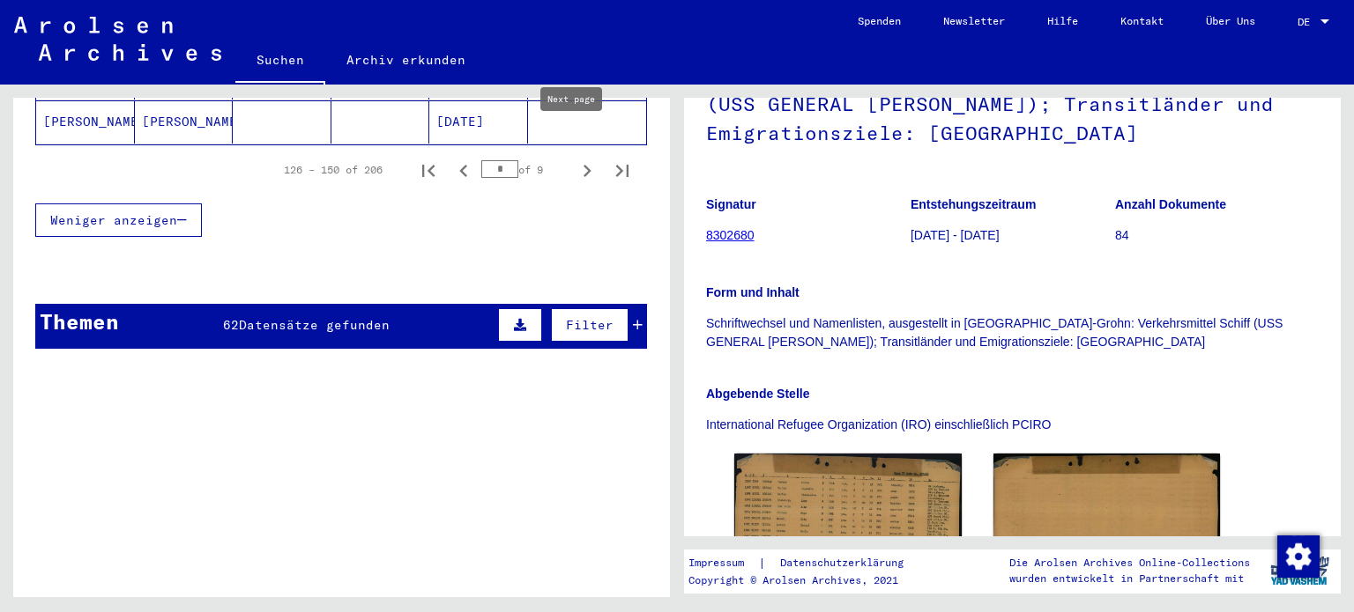
click at [575, 159] on icon "Next page" at bounding box center [587, 171] width 25 height 25
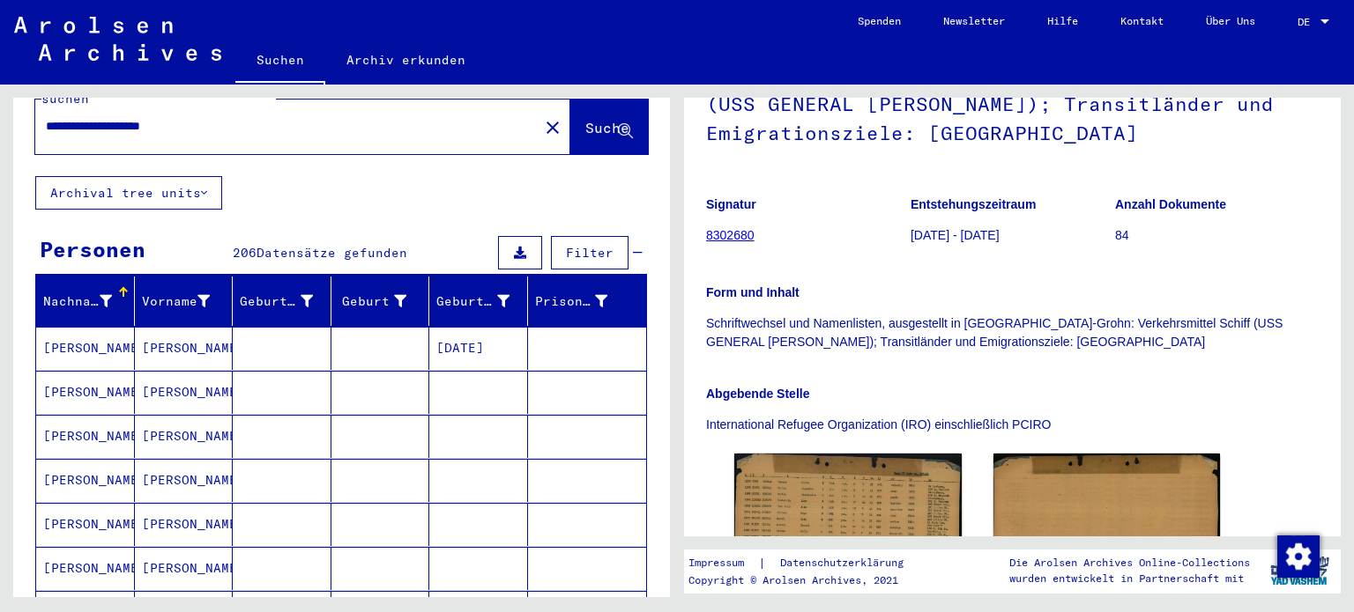
scroll to position [0, 0]
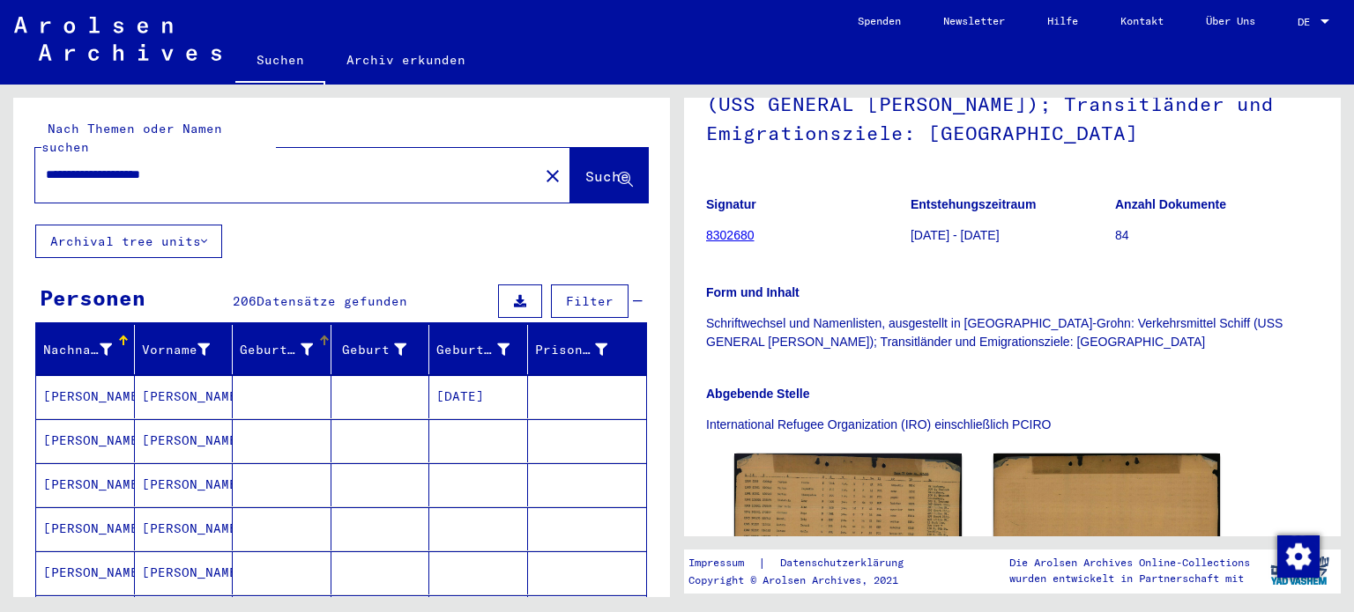
click at [300, 341] on div "Geburtsname" at bounding box center [276, 350] width 73 height 19
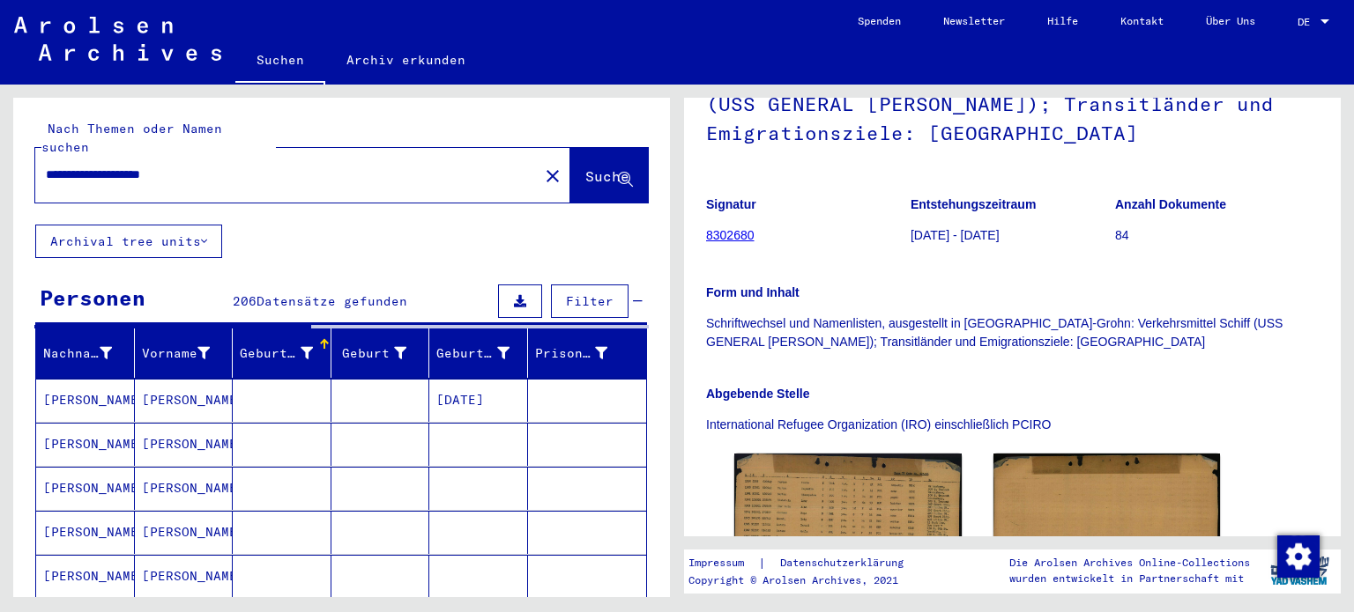
click at [301, 345] on div "Geburtsname" at bounding box center [276, 354] width 73 height 19
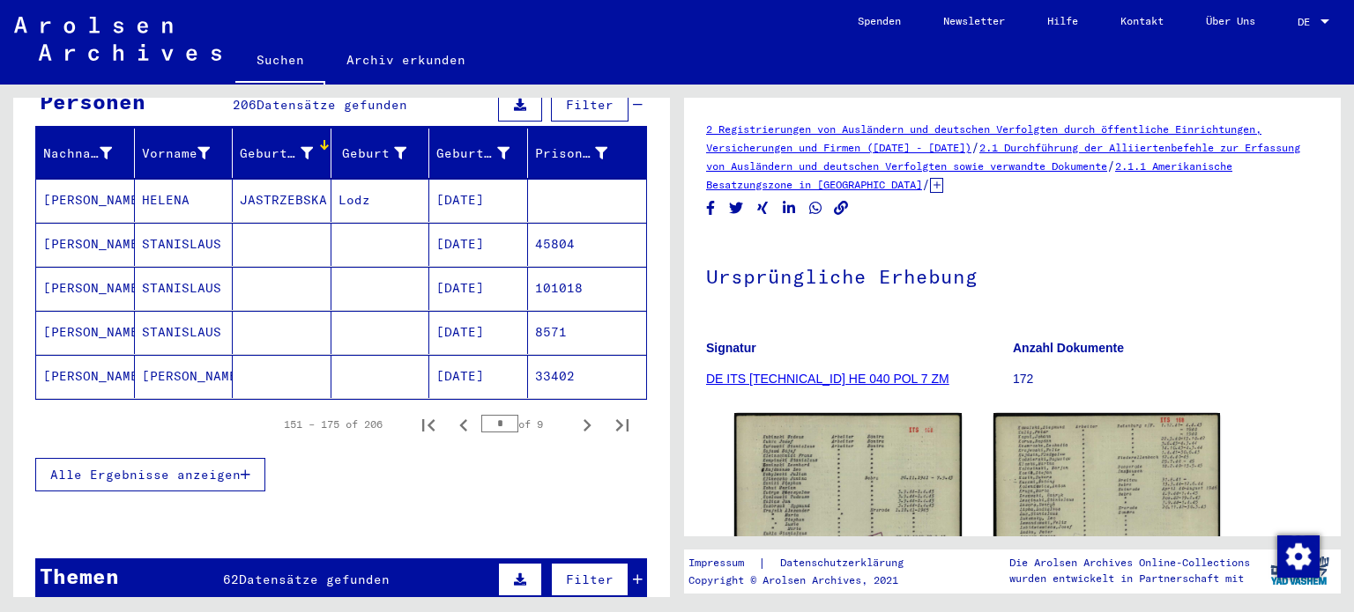
scroll to position [194, 0]
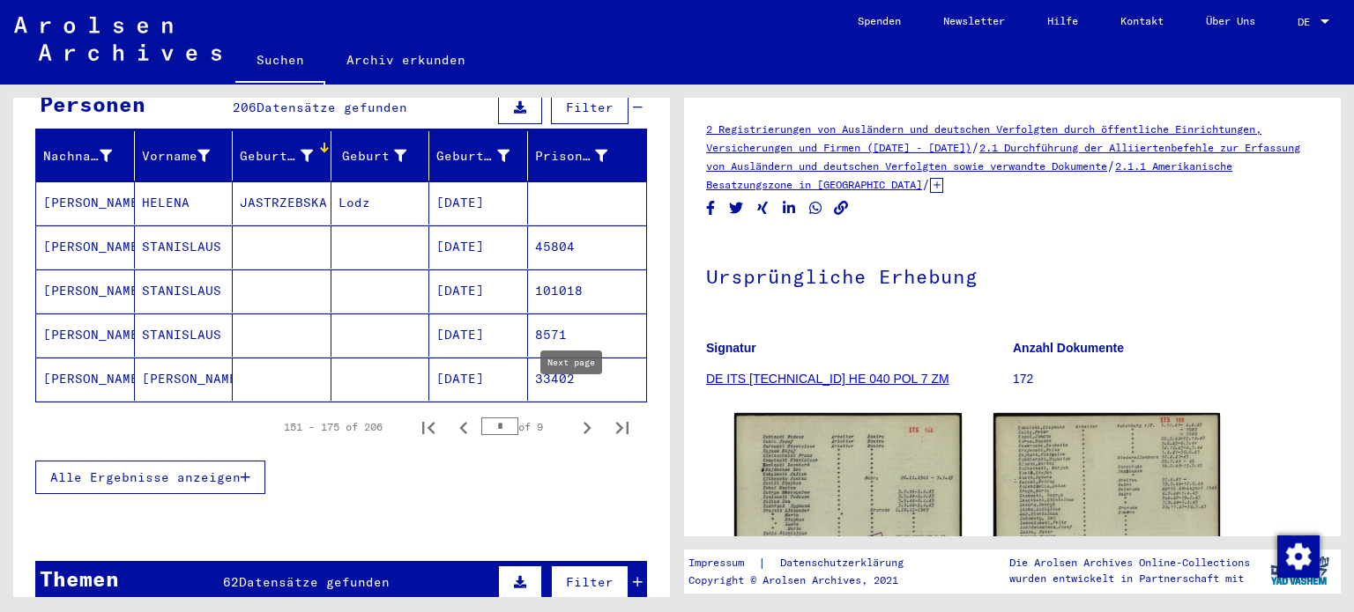
click at [575, 416] on icon "Next page" at bounding box center [587, 428] width 25 height 25
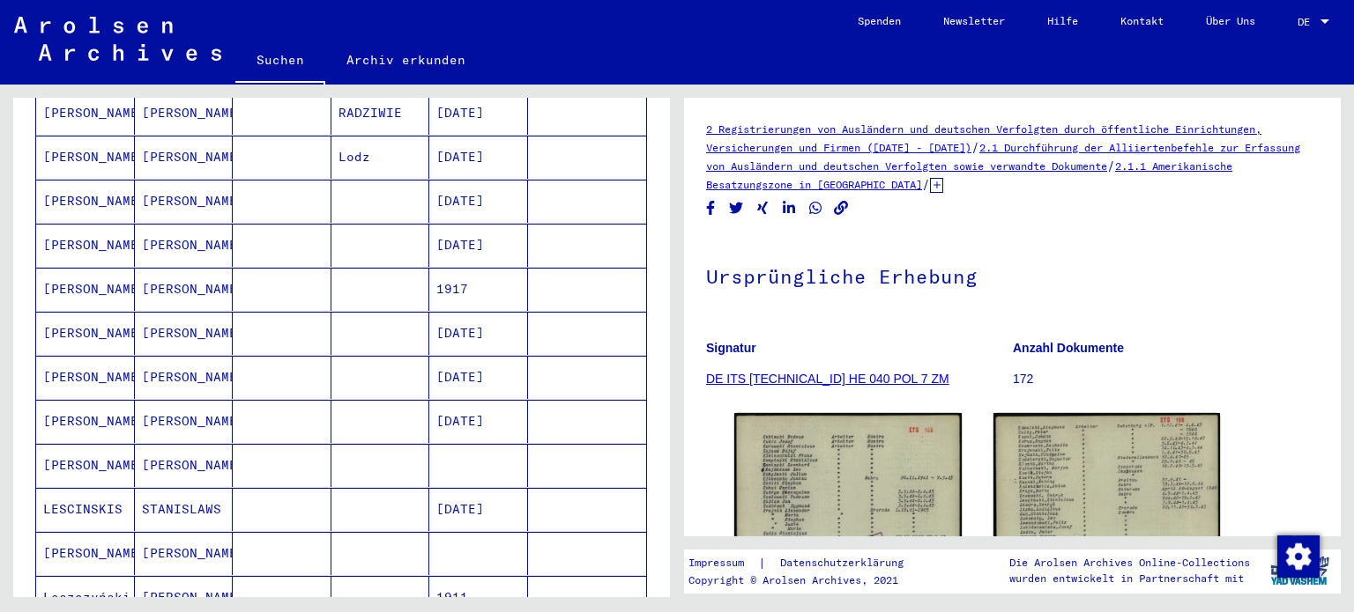
scroll to position [1070, 0]
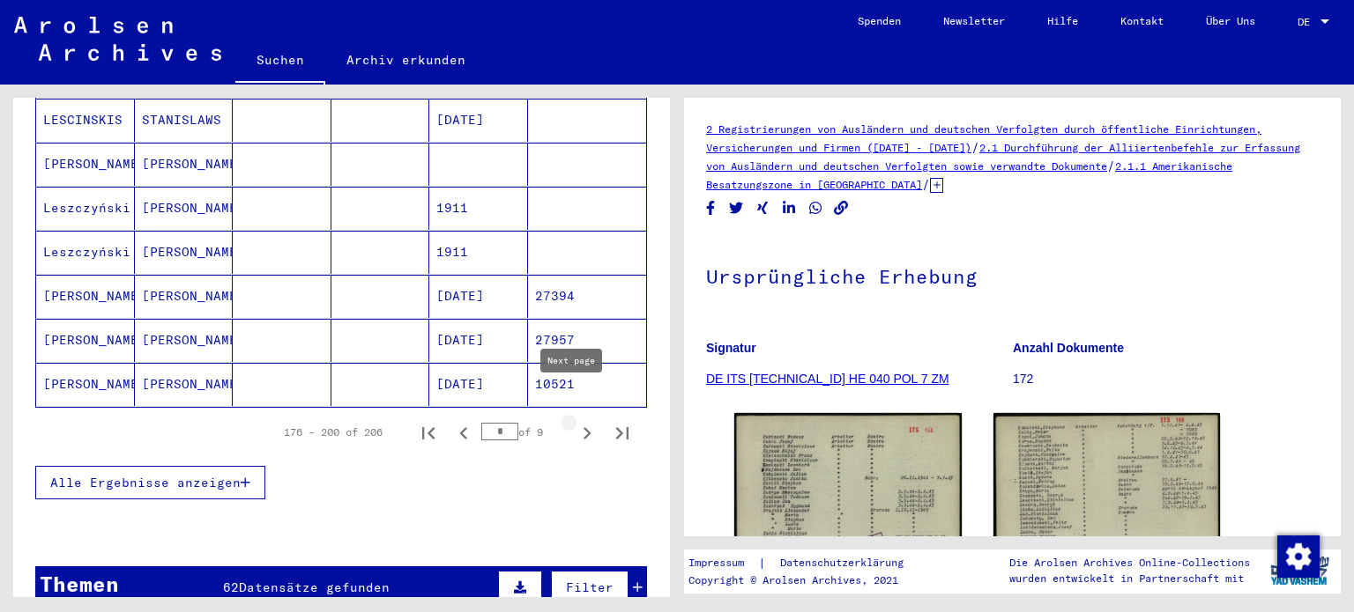
click at [575, 421] on icon "Next page" at bounding box center [587, 433] width 25 height 25
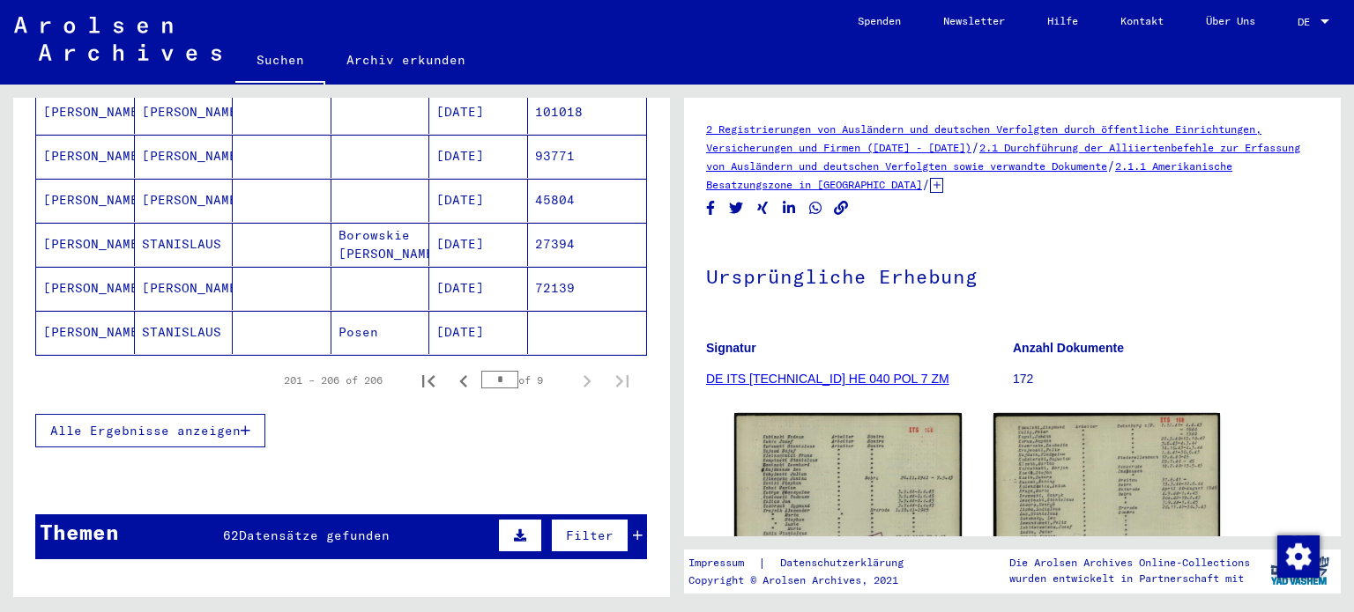
scroll to position [210, 0]
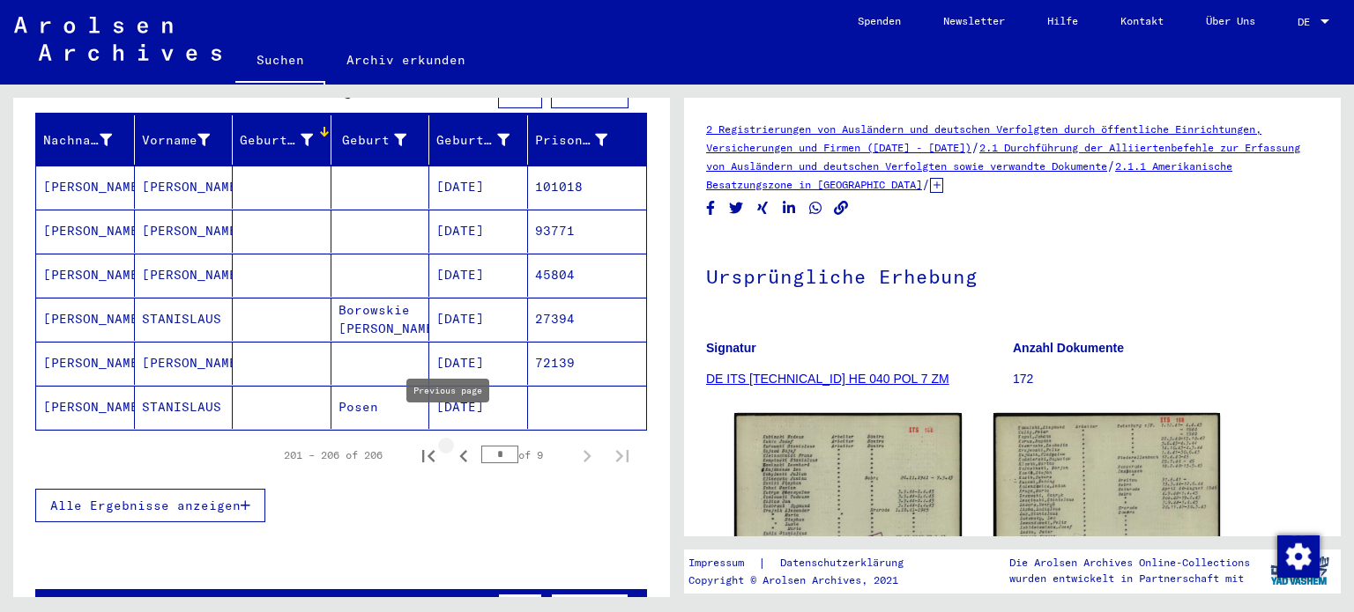
click at [451, 444] on icon "Previous page" at bounding box center [463, 456] width 25 height 25
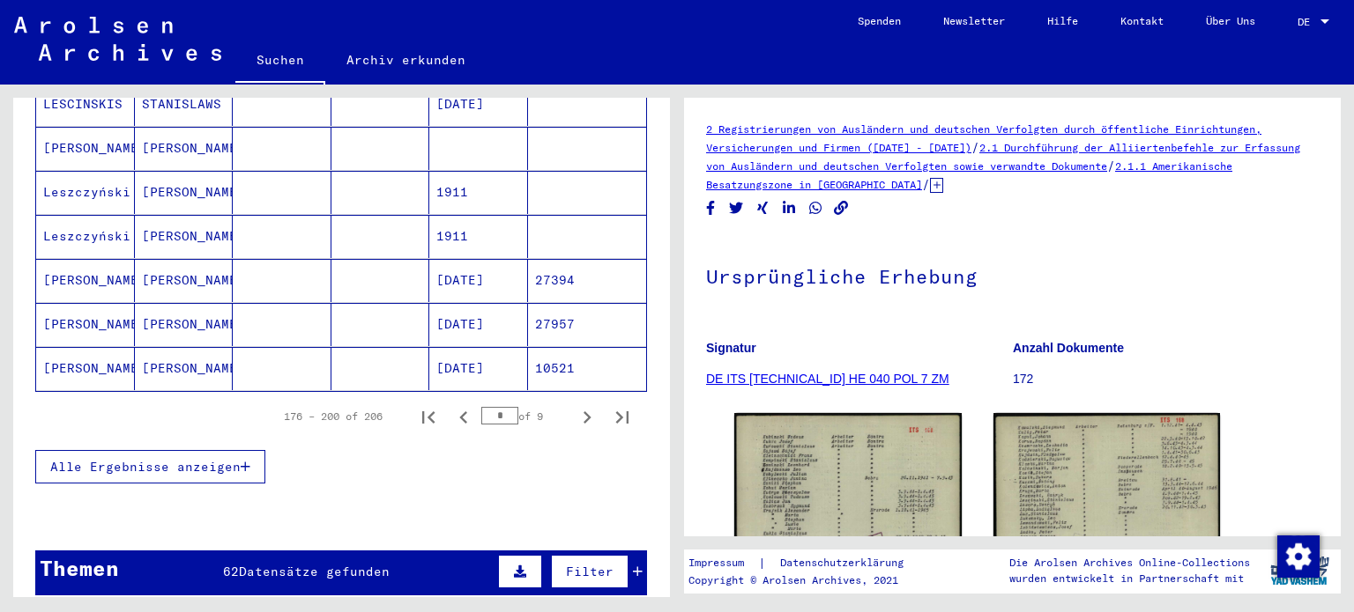
scroll to position [891, 0]
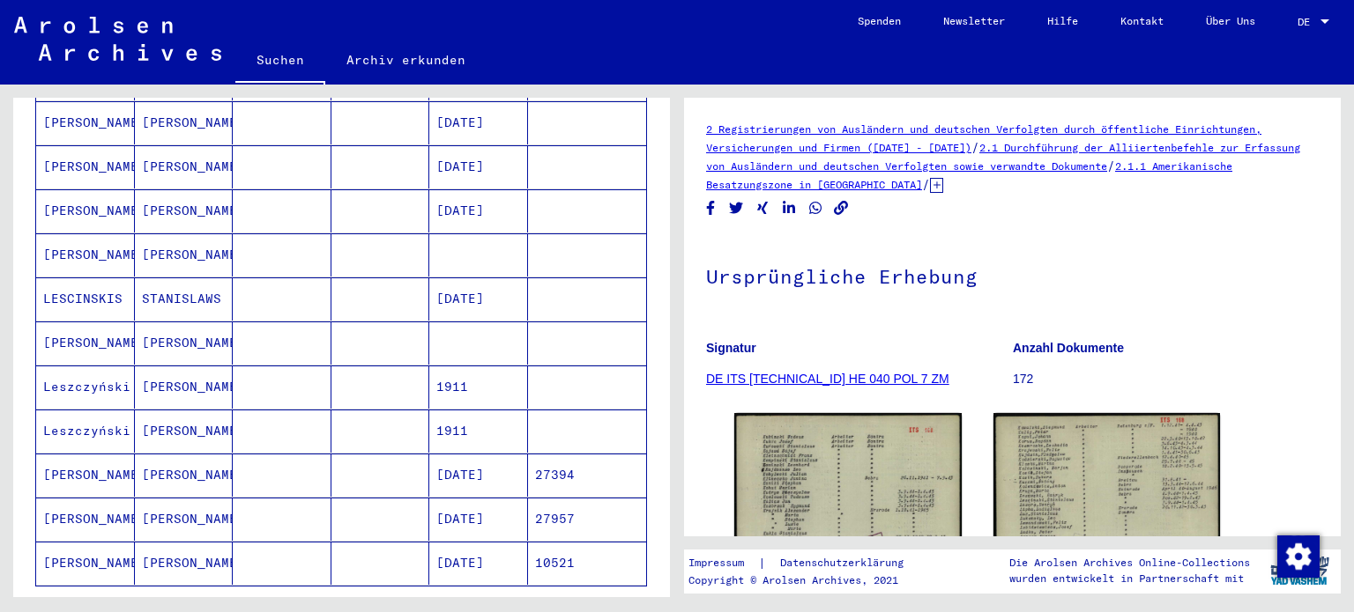
click at [213, 322] on mat-cell "[PERSON_NAME]" at bounding box center [184, 343] width 99 height 43
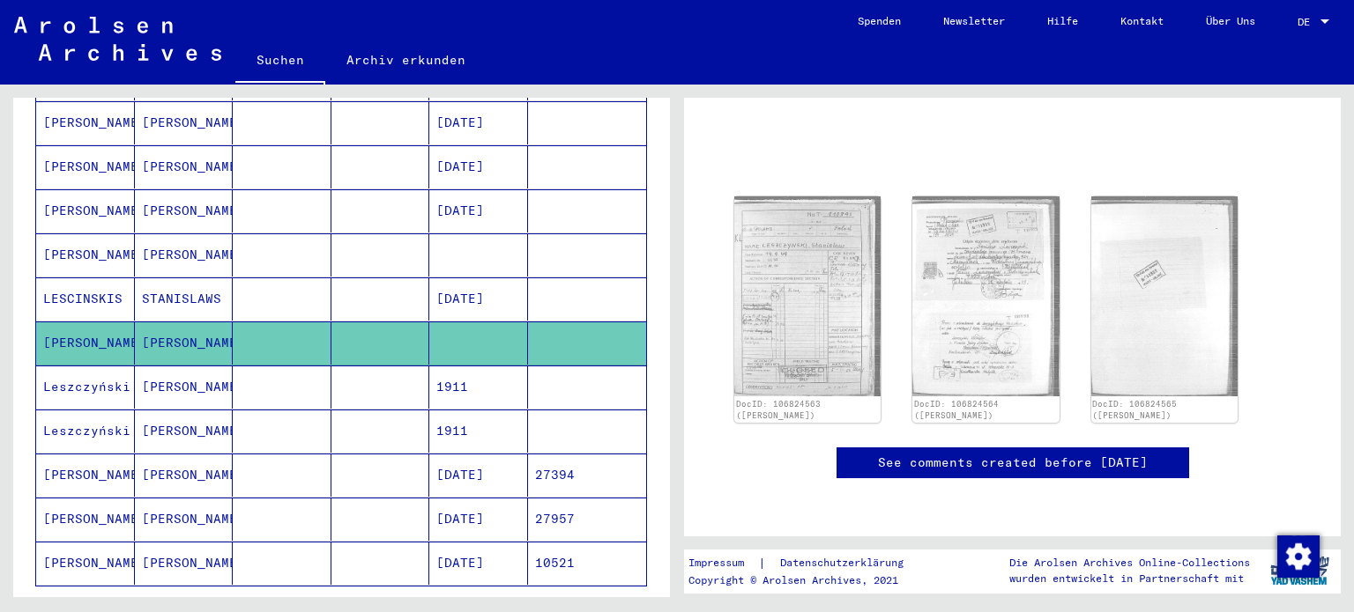
scroll to position [194, 0]
click at [814, 192] on img at bounding box center [808, 296] width 154 height 210
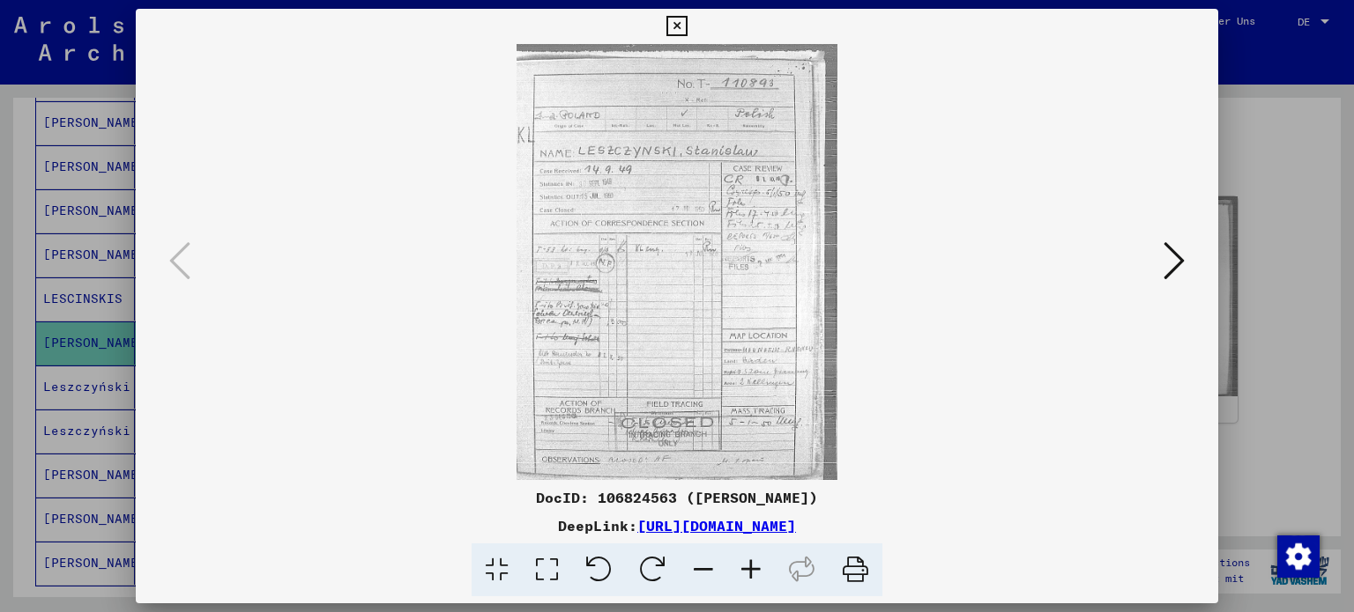
click at [686, 19] on icon at bounding box center [676, 26] width 20 height 21
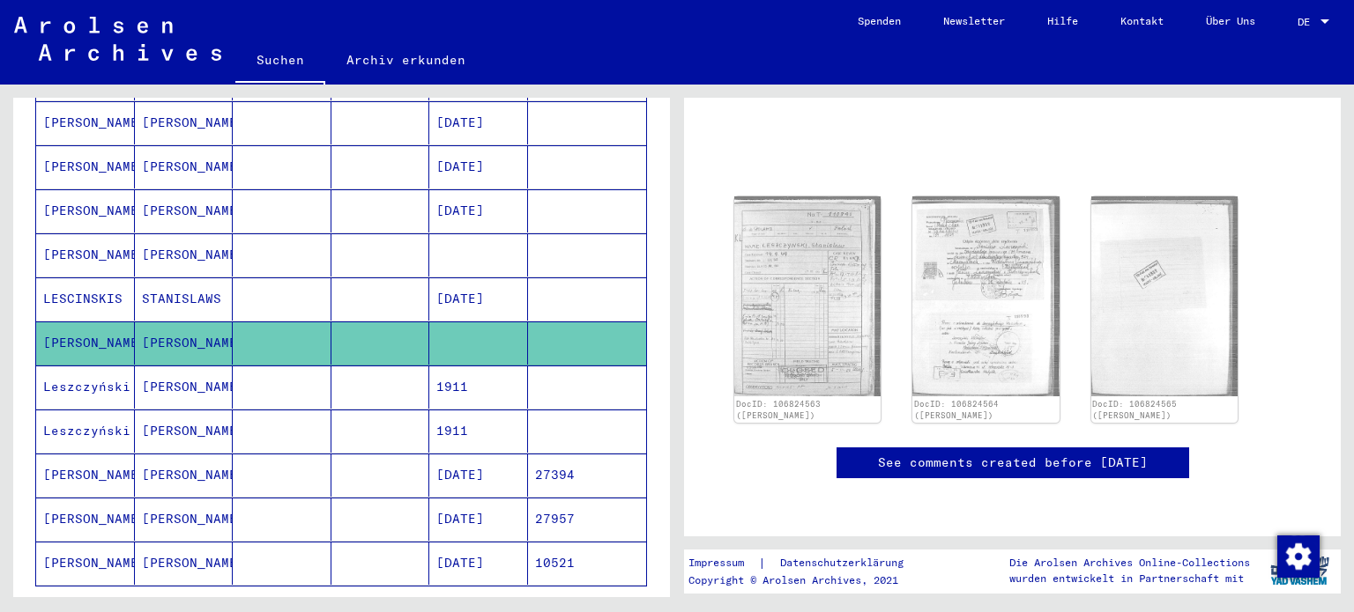
click at [316, 239] on mat-cell at bounding box center [282, 255] width 99 height 43
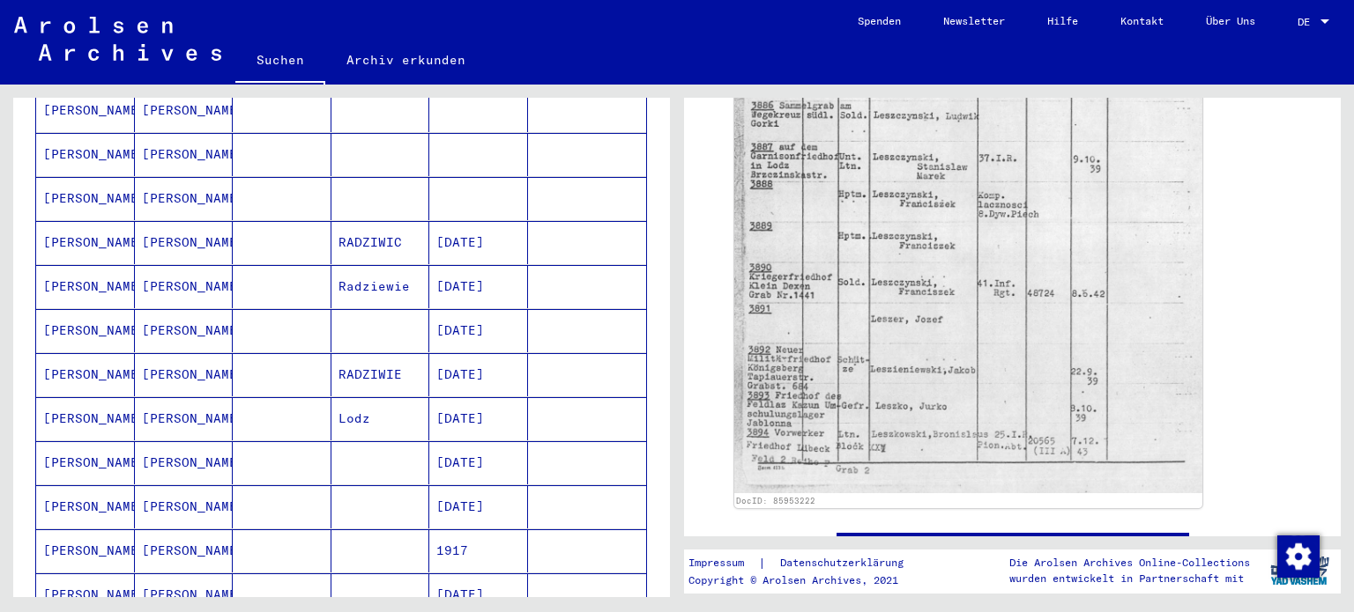
scroll to position [307, 0]
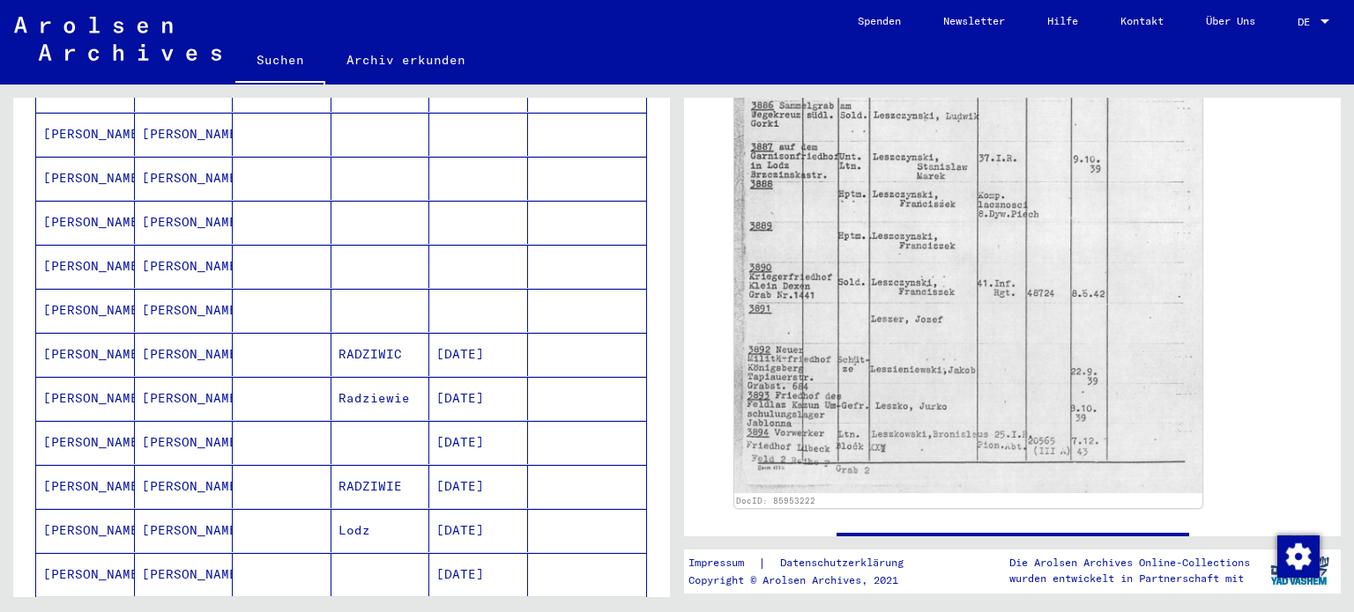
click at [146, 289] on mat-cell "[PERSON_NAME]" at bounding box center [184, 310] width 99 height 43
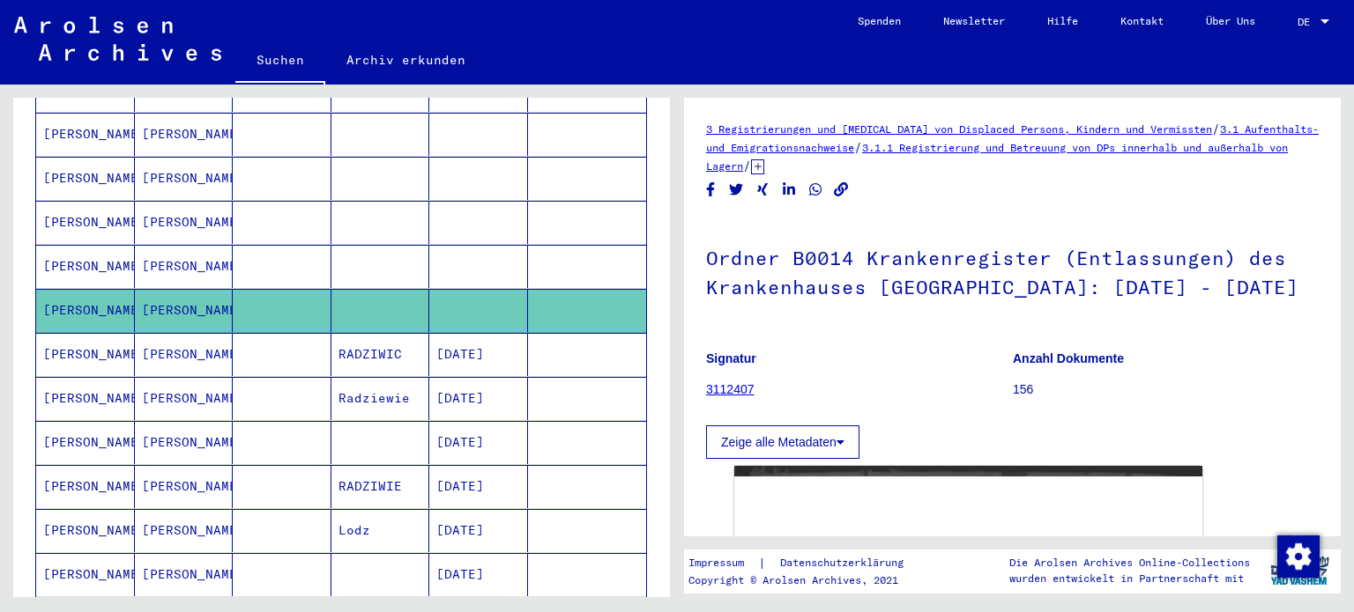
click at [178, 252] on mat-cell "[PERSON_NAME]" at bounding box center [184, 266] width 99 height 43
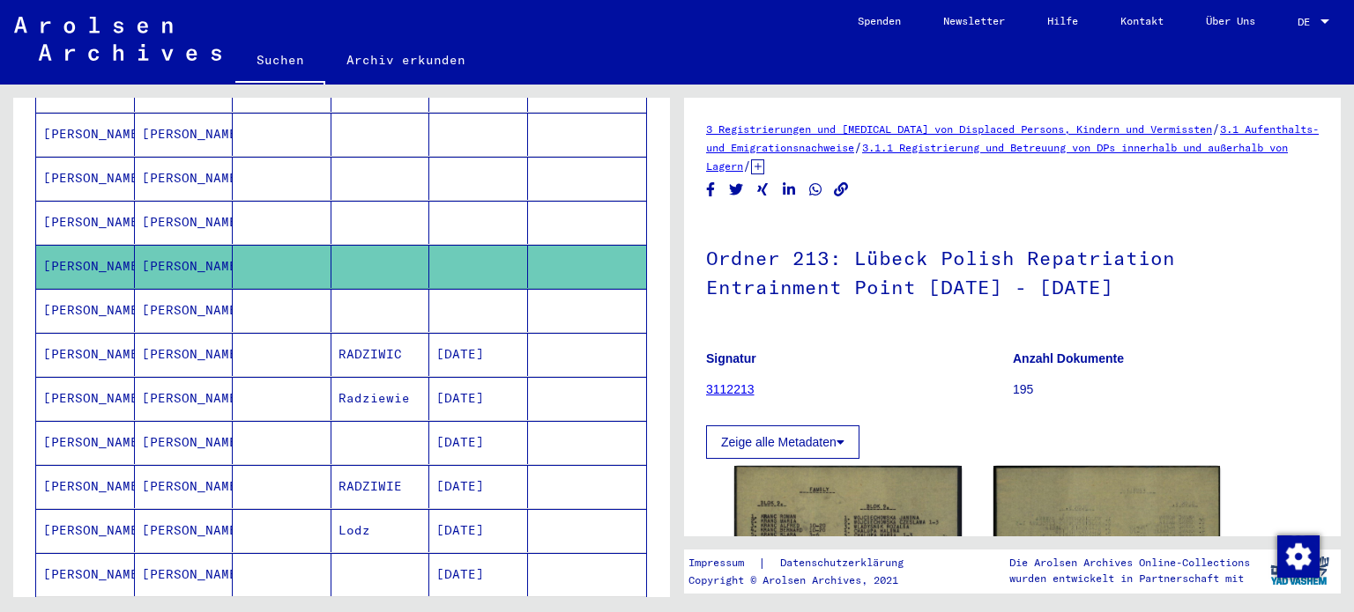
click at [191, 208] on mat-cell "[PERSON_NAME]" at bounding box center [184, 222] width 99 height 43
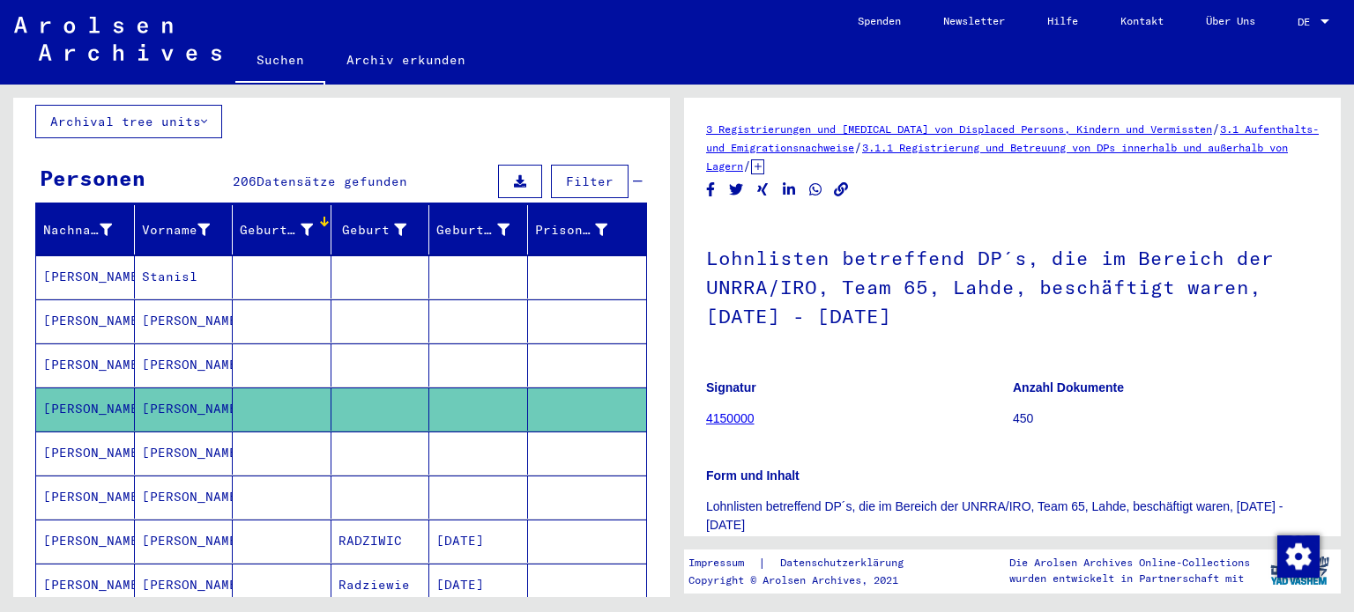
scroll to position [113, 0]
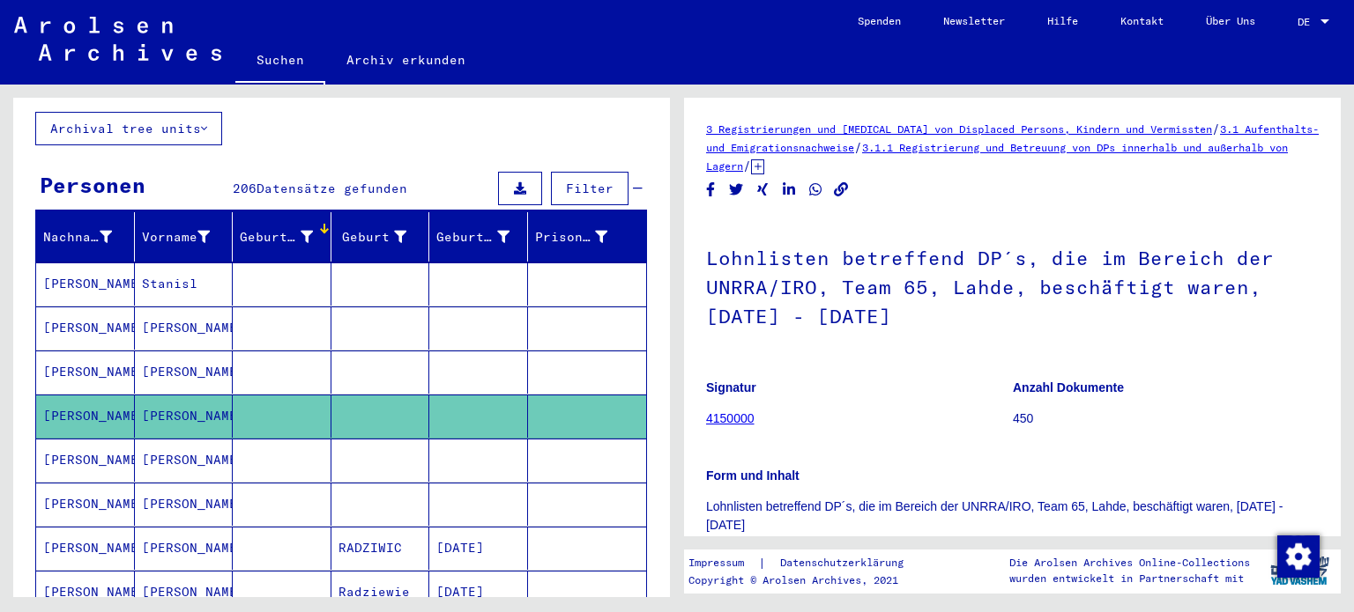
click at [189, 352] on mat-cell "[PERSON_NAME]" at bounding box center [184, 372] width 99 height 43
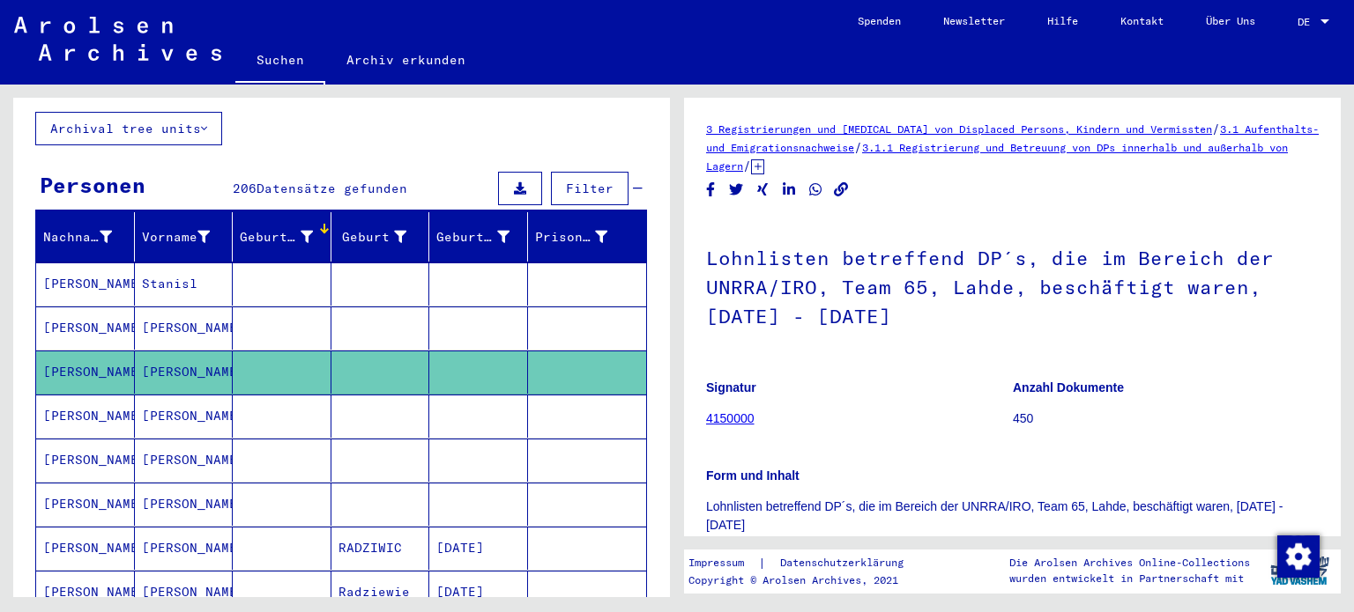
click at [204, 308] on mat-cell "[PERSON_NAME]" at bounding box center [184, 328] width 99 height 43
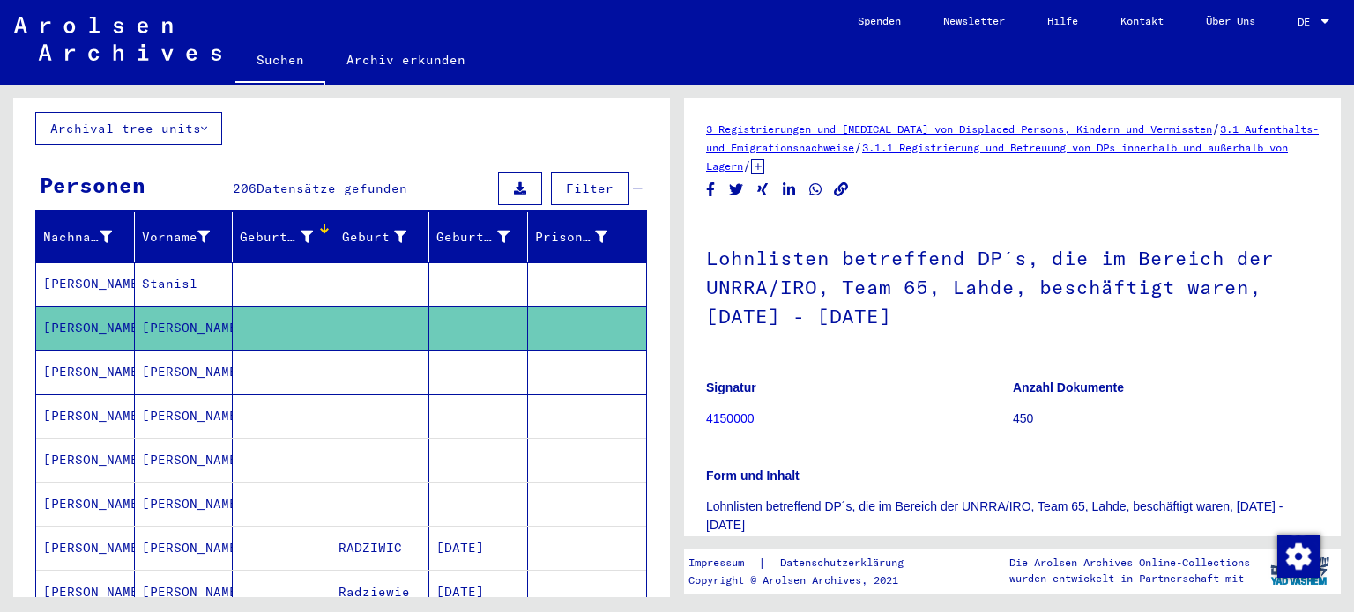
click at [196, 263] on mat-cell "Stanisl" at bounding box center [184, 284] width 99 height 43
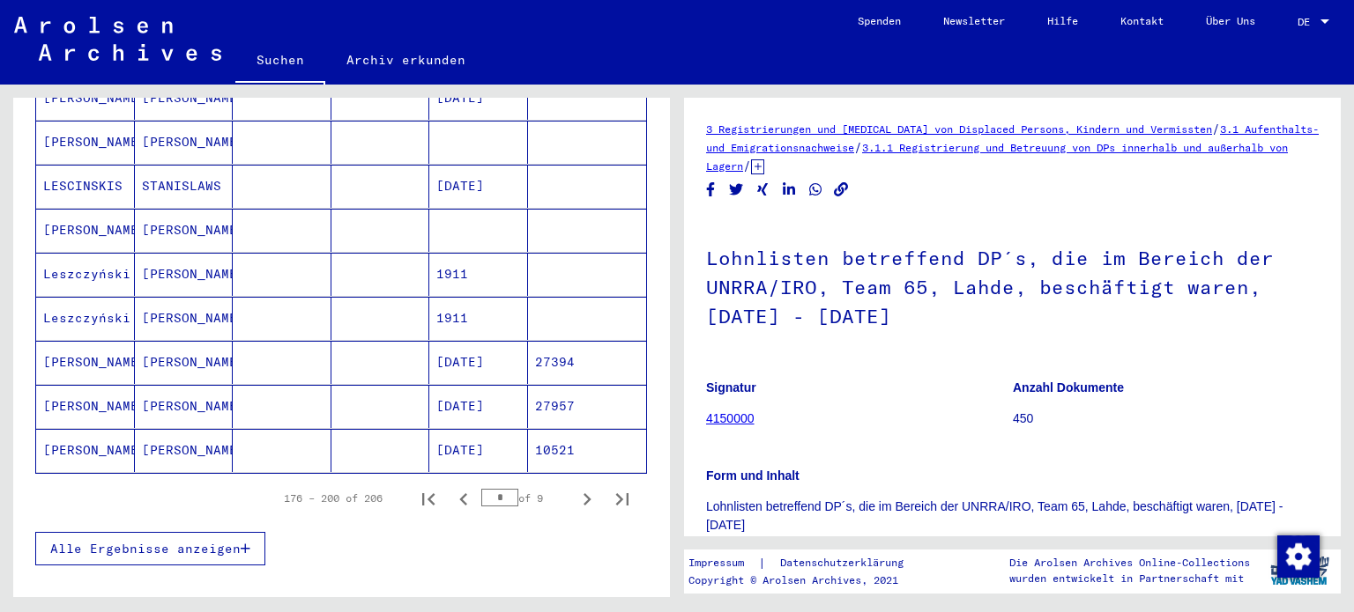
scroll to position [1070, 0]
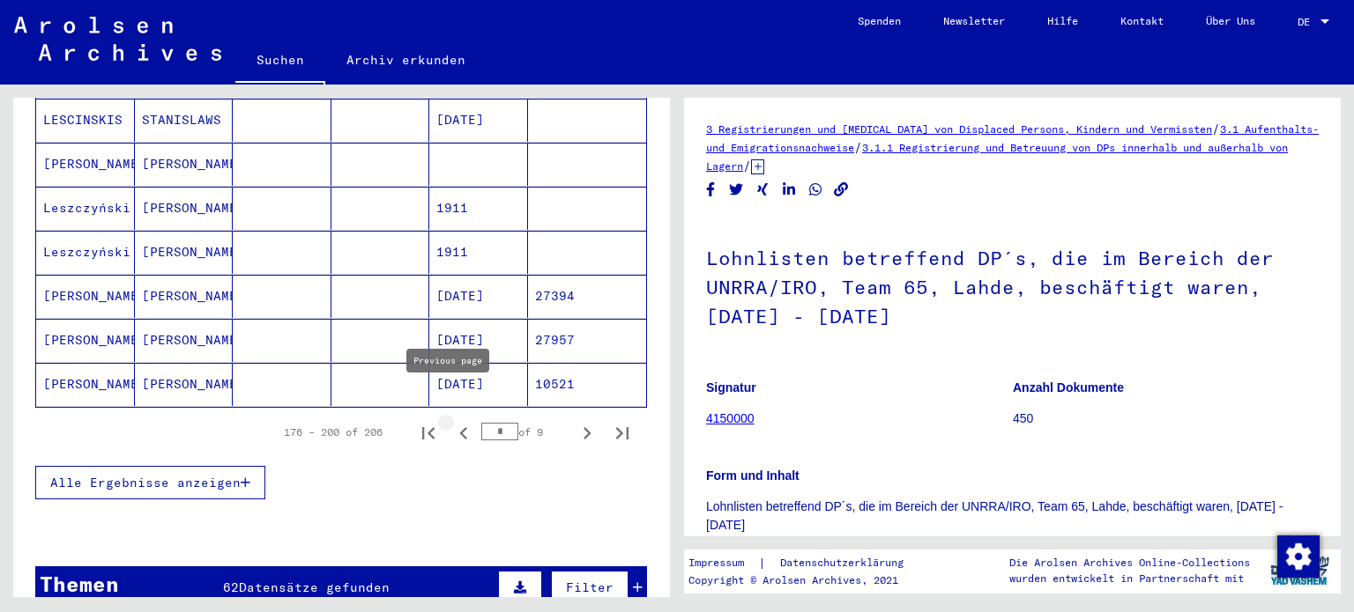
click at [451, 421] on icon "Previous page" at bounding box center [463, 433] width 25 height 25
type input "*"
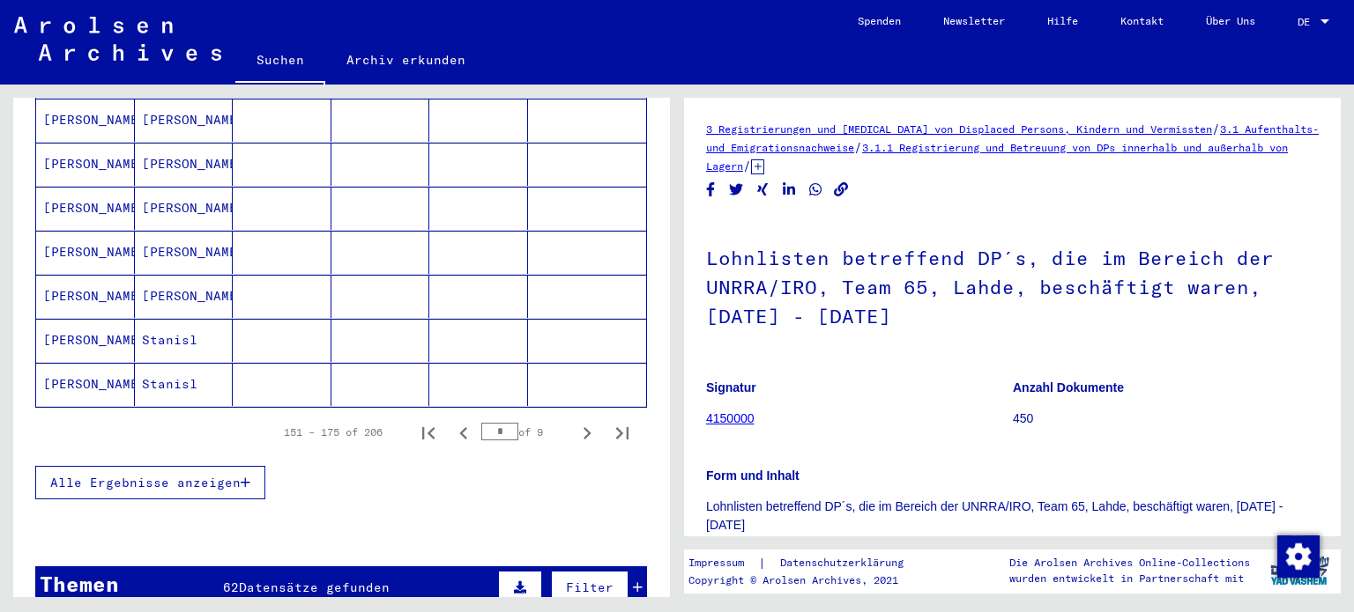
click at [101, 363] on mat-cell "[PERSON_NAME]" at bounding box center [85, 384] width 99 height 43
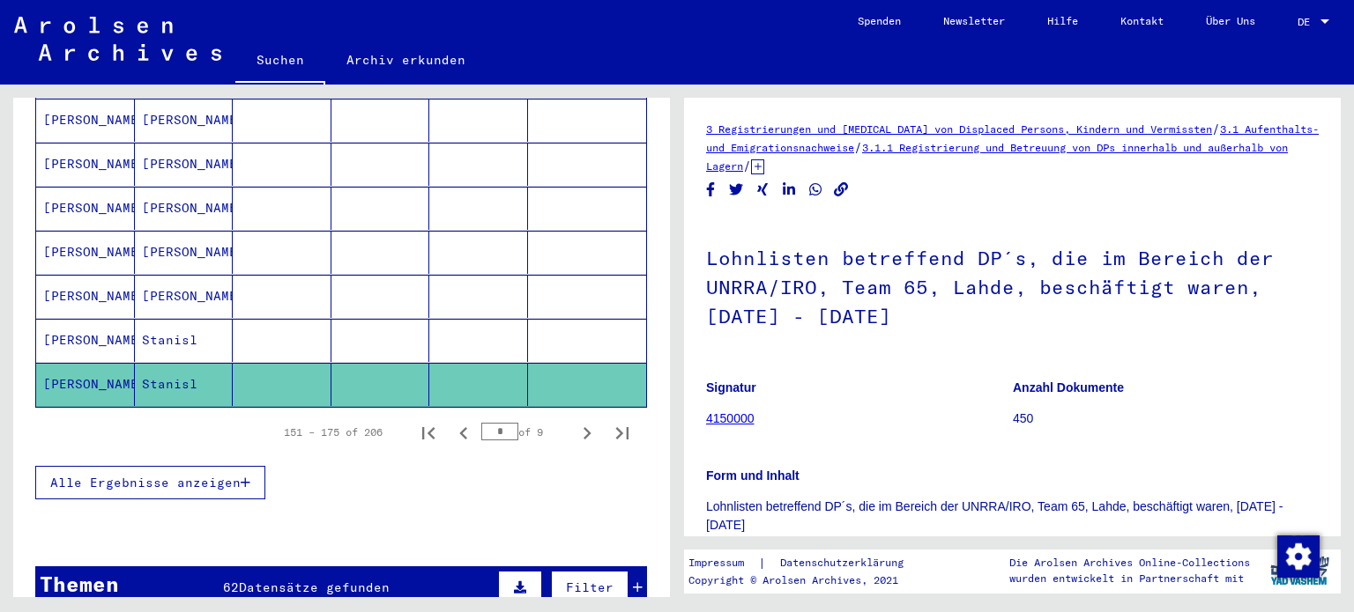
click at [161, 319] on mat-cell "Stanisl" at bounding box center [184, 340] width 99 height 43
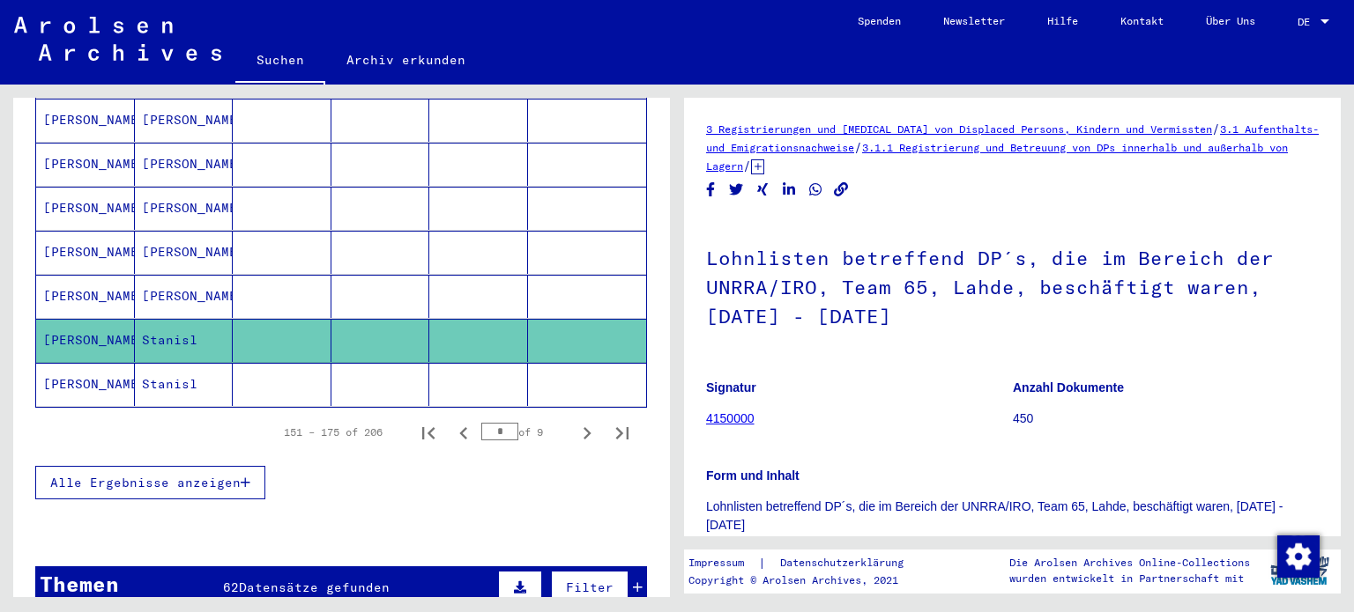
click at [167, 275] on mat-cell "[PERSON_NAME]" at bounding box center [184, 296] width 99 height 43
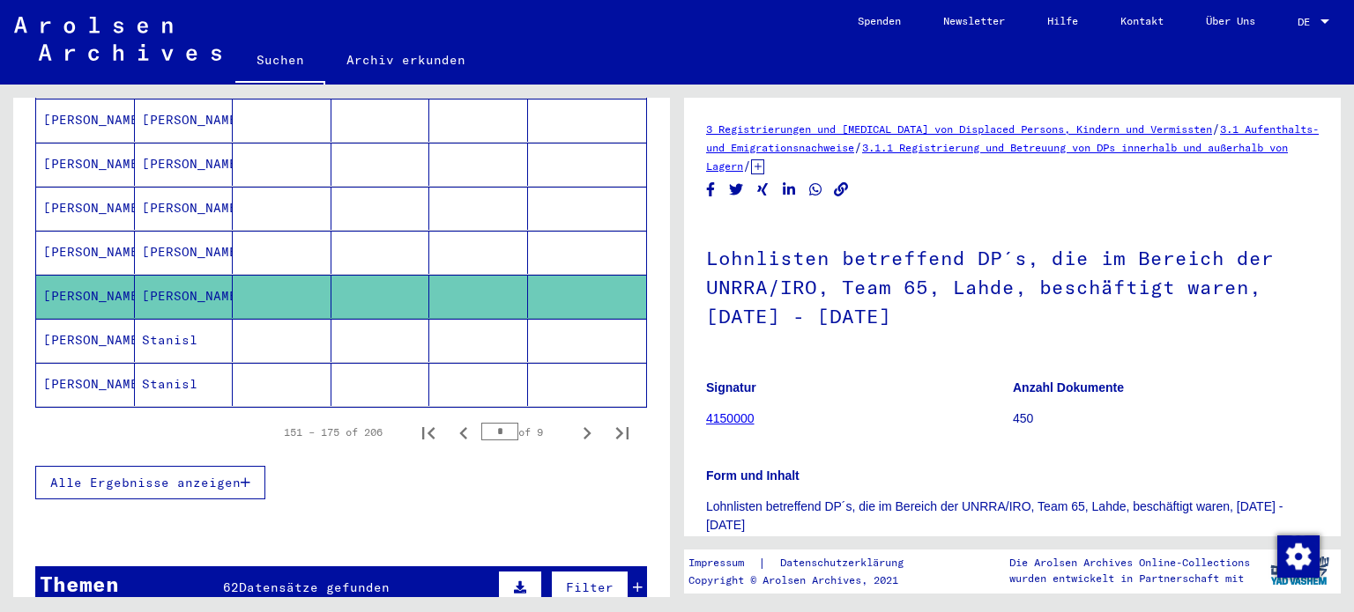
click at [164, 231] on mat-cell "[PERSON_NAME]" at bounding box center [184, 252] width 99 height 43
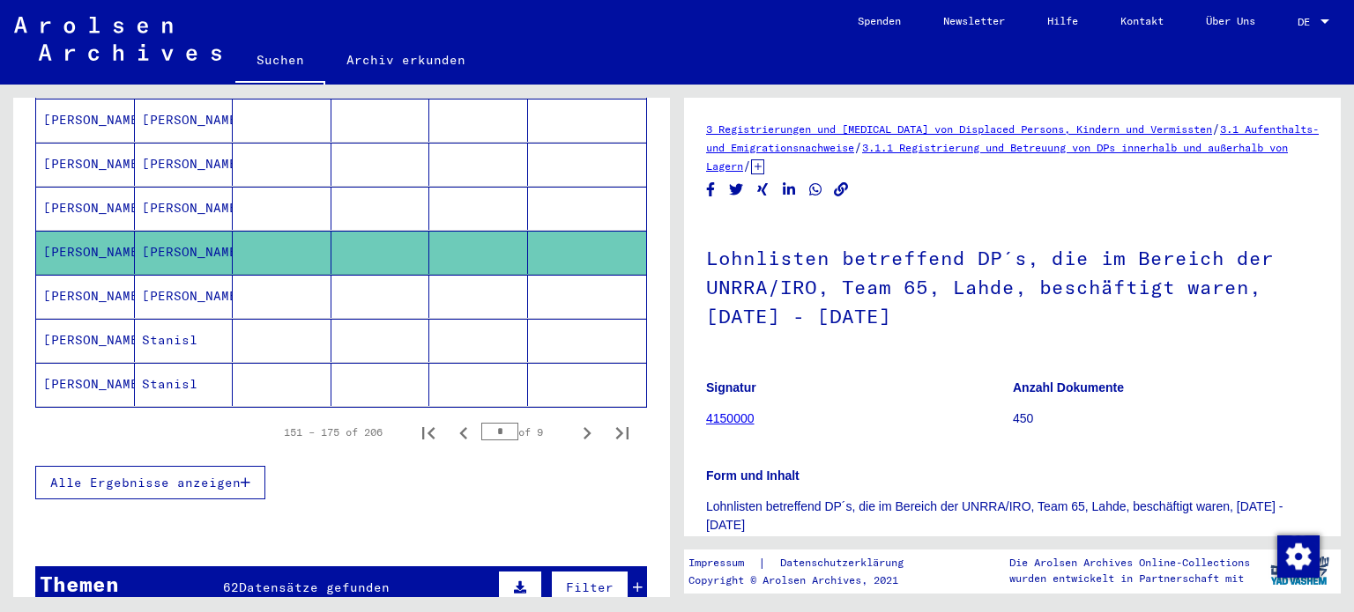
click at [188, 187] on mat-cell "[PERSON_NAME]" at bounding box center [184, 208] width 99 height 43
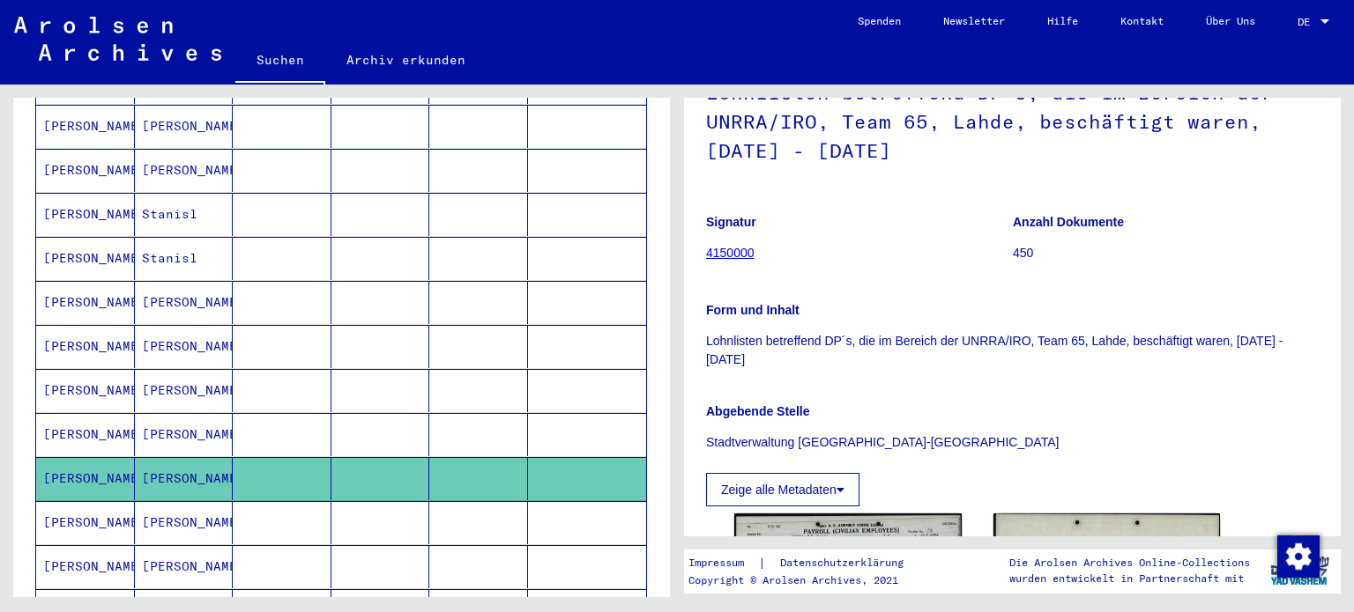
scroll to position [778, 0]
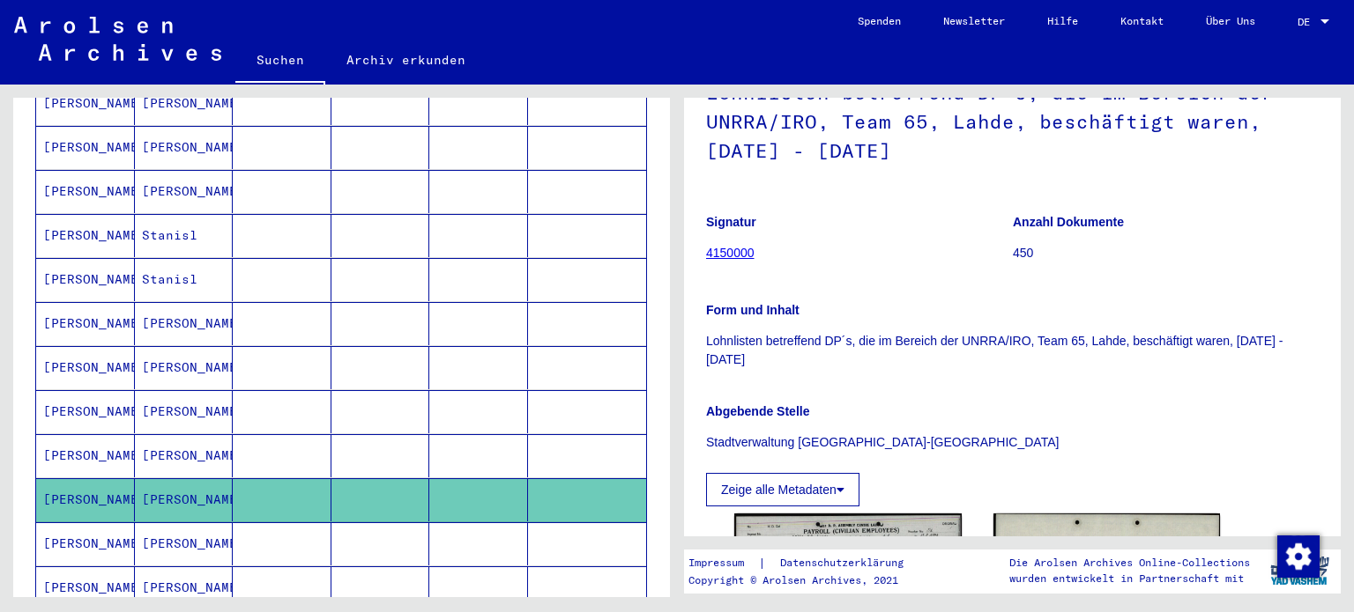
click at [160, 434] on mat-cell "[PERSON_NAME]" at bounding box center [184, 455] width 99 height 43
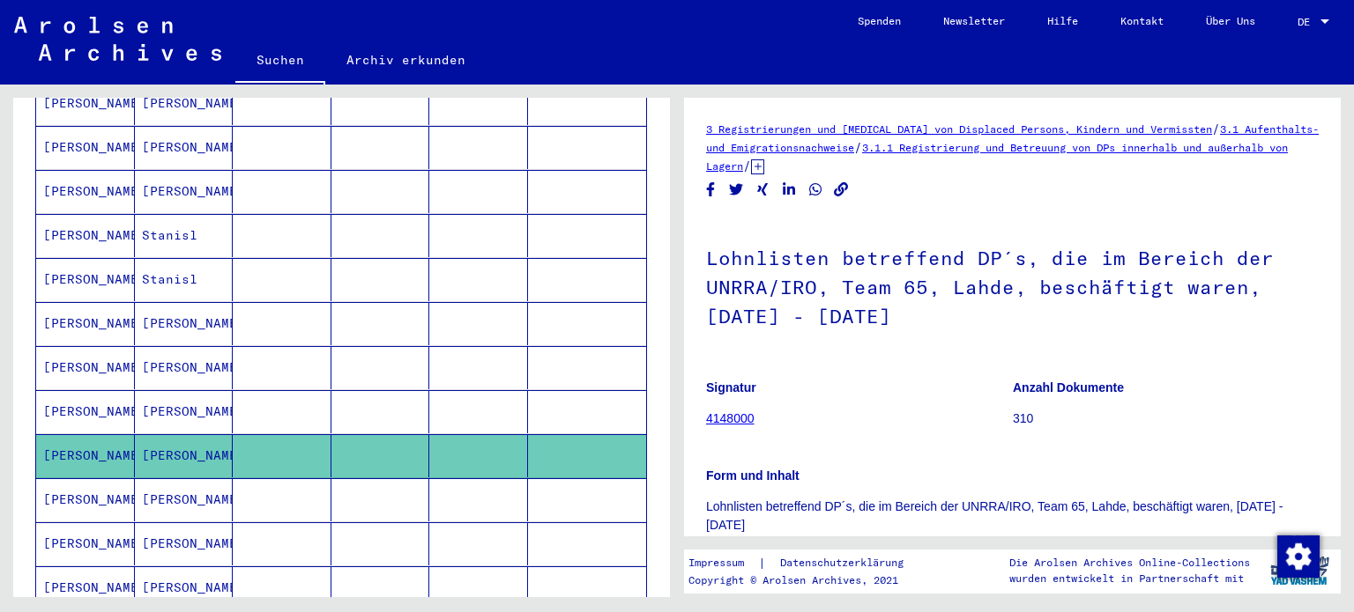
scroll to position [194, 0]
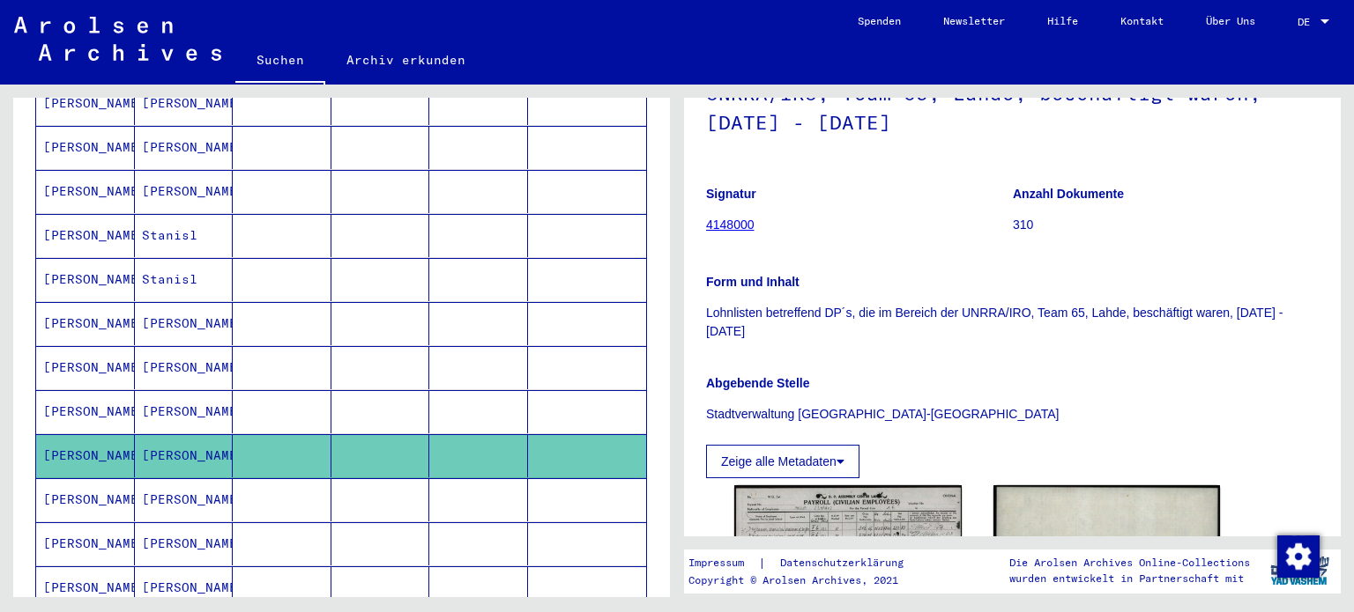
click at [181, 390] on mat-cell "[PERSON_NAME]" at bounding box center [184, 411] width 99 height 43
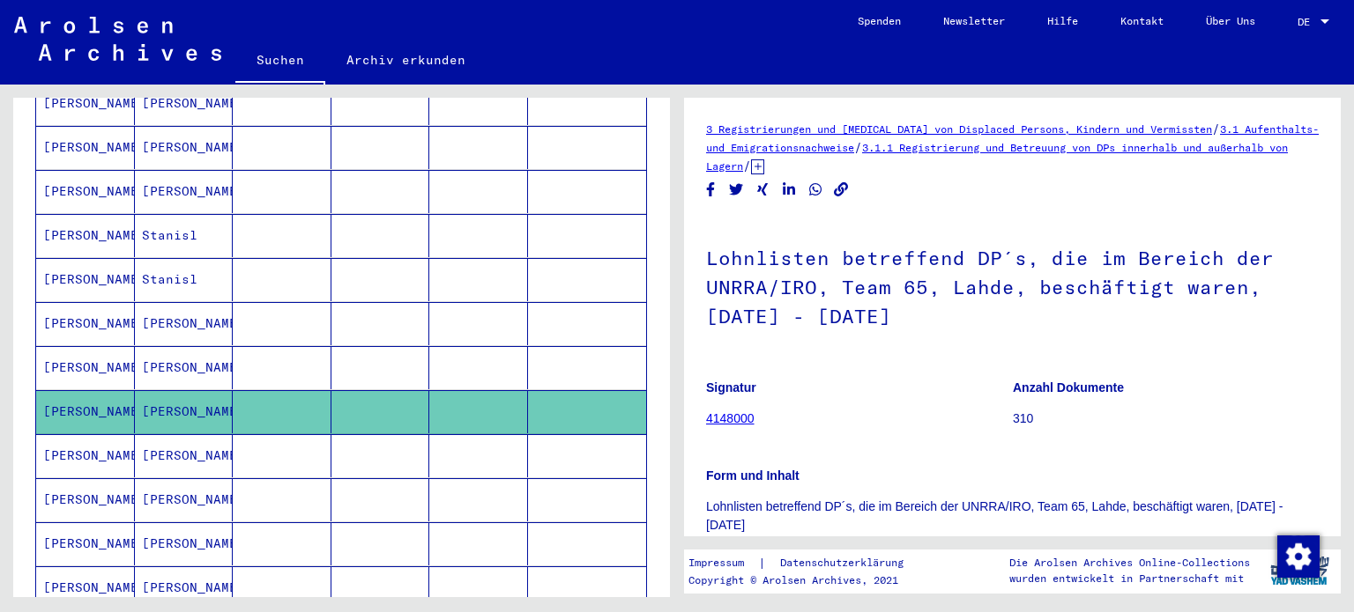
click at [163, 346] on mat-cell "[PERSON_NAME]" at bounding box center [184, 367] width 99 height 43
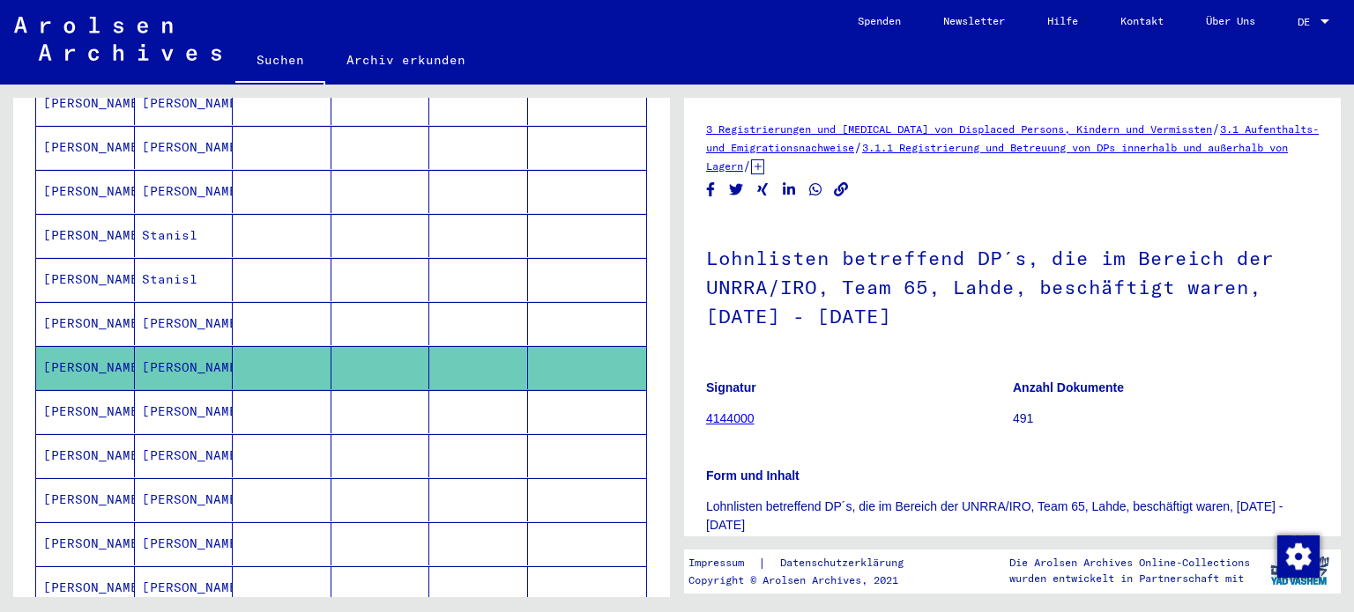
click at [166, 302] on mat-cell "[PERSON_NAME]" at bounding box center [184, 323] width 99 height 43
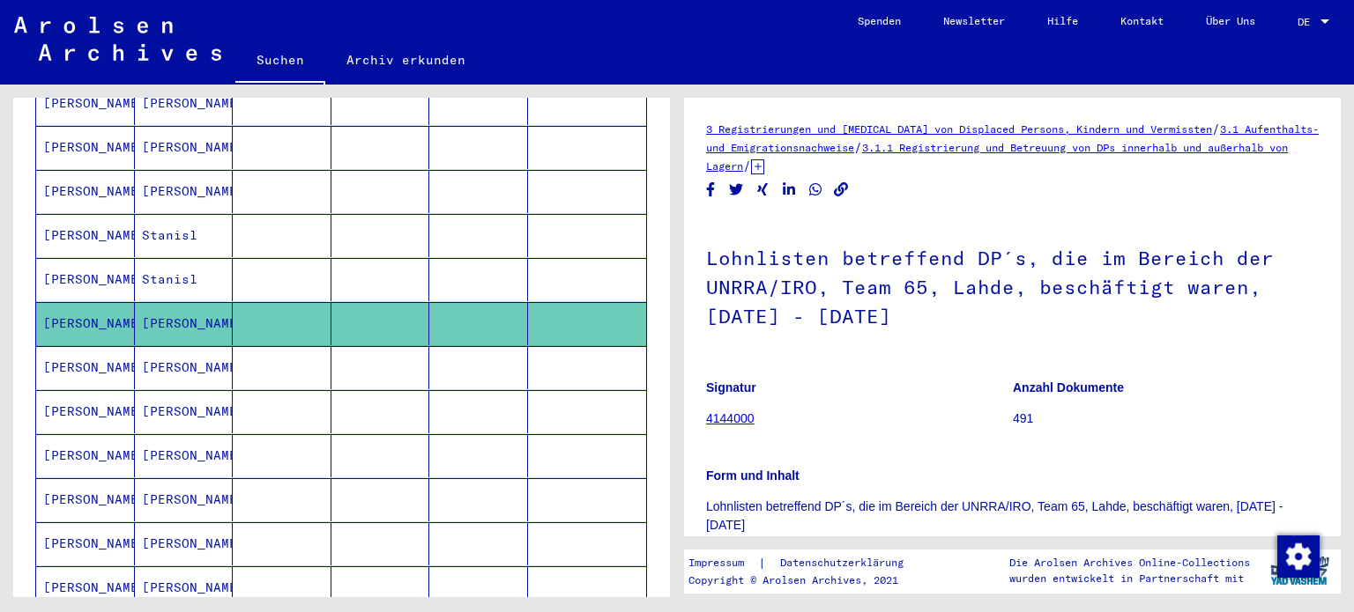
drag, startPoint x: 160, startPoint y: 254, endPoint x: 166, endPoint y: 245, distance: 10.8
click at [160, 258] on mat-cell "Stanisl" at bounding box center [184, 279] width 99 height 43
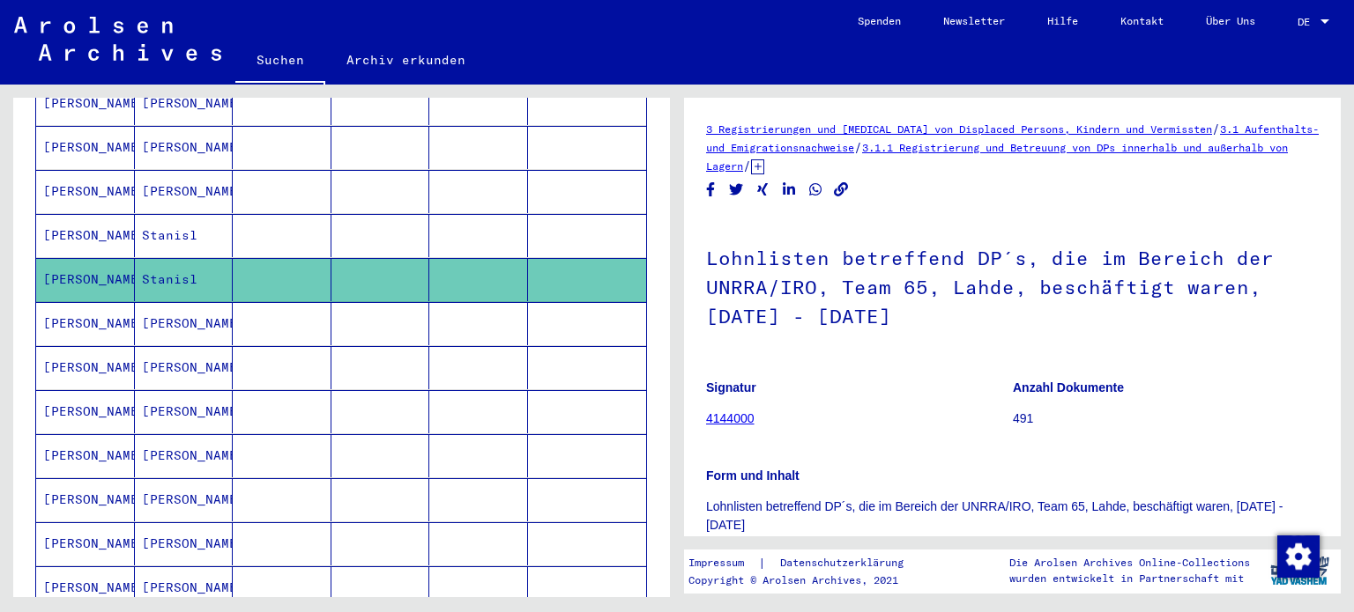
click at [182, 214] on mat-cell "Stanisl" at bounding box center [184, 235] width 99 height 43
